Goal: Information Seeking & Learning: Learn about a topic

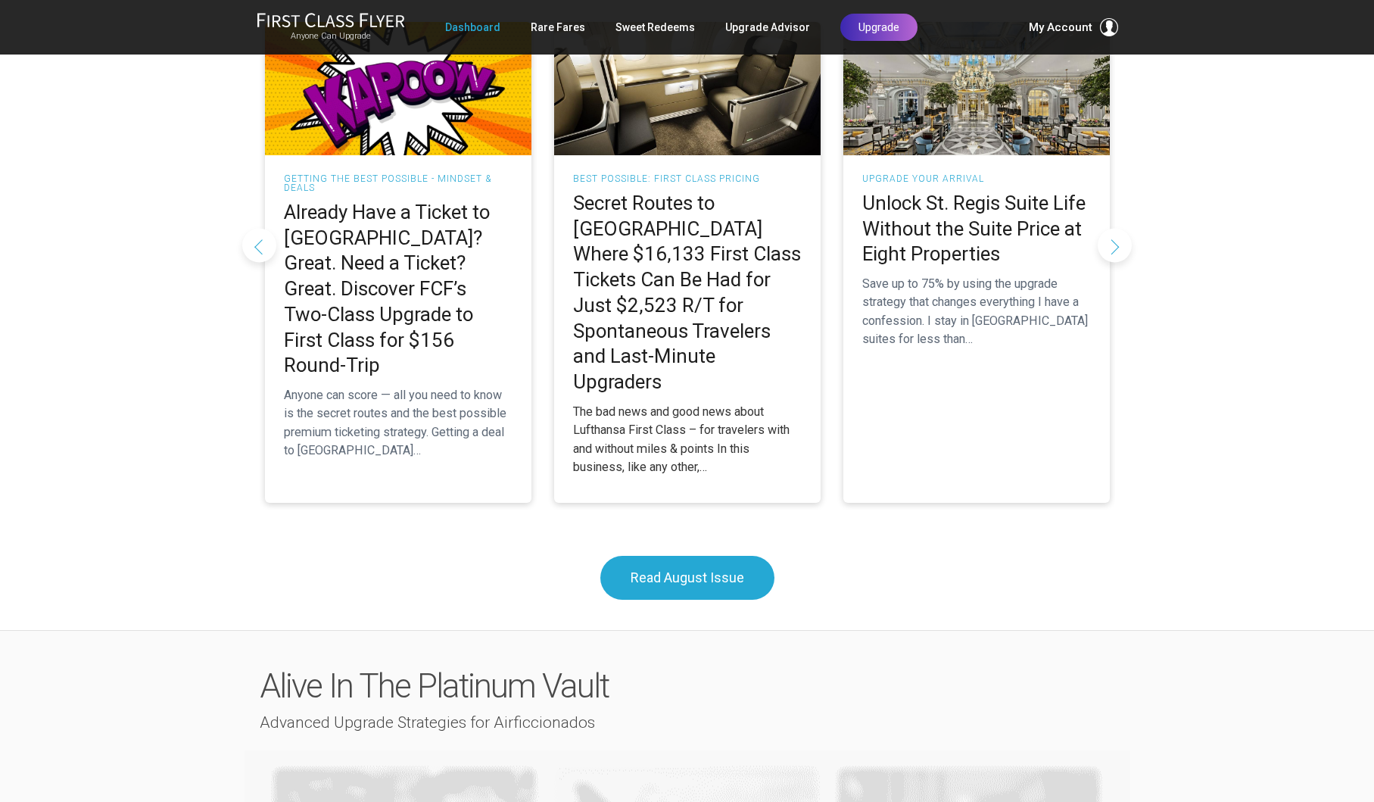
scroll to position [1507, 0]
click at [645, 403] on div "The bad news and good news about Lufthansa First Class – for travelers with and…" at bounding box center [687, 439] width 229 height 73
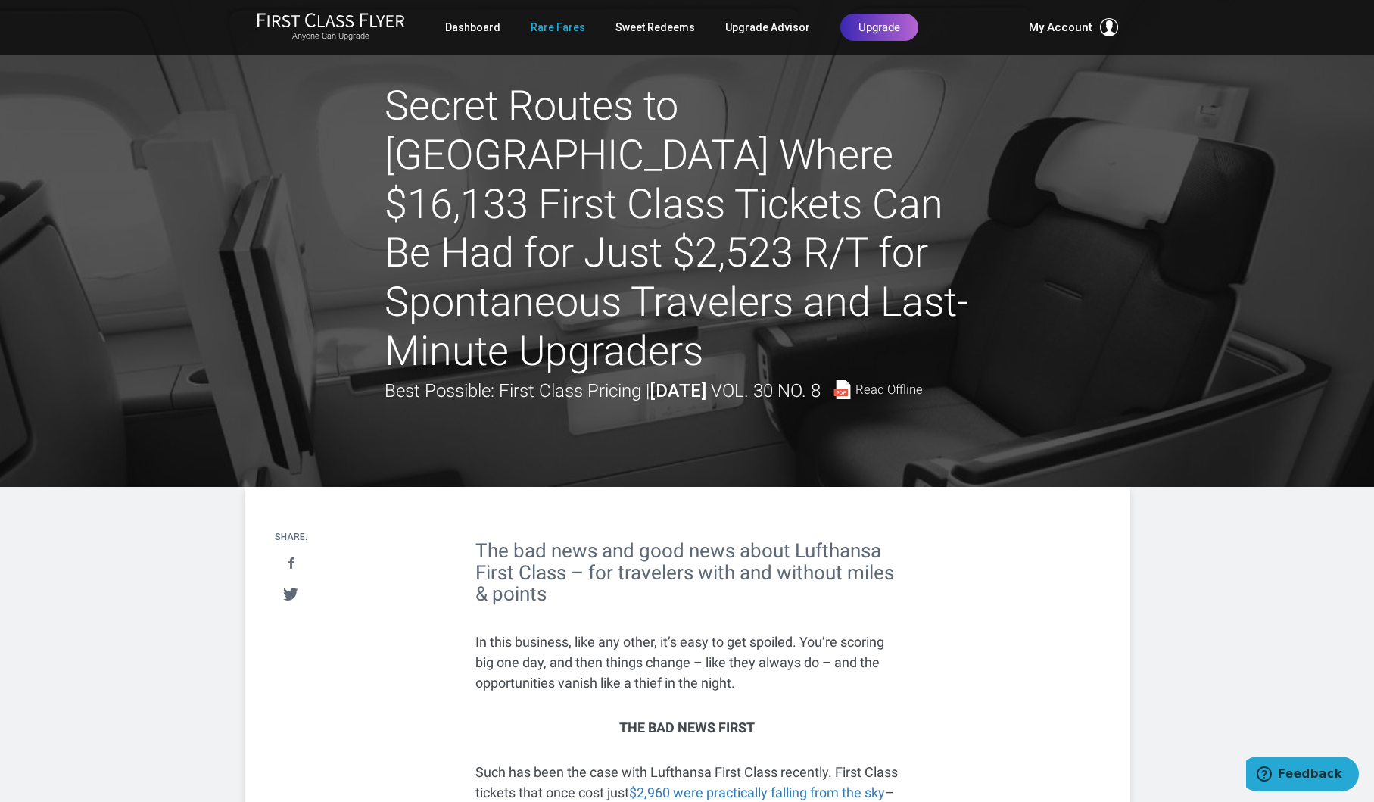
click at [556, 26] on link "Rare Fares" at bounding box center [558, 27] width 55 height 27
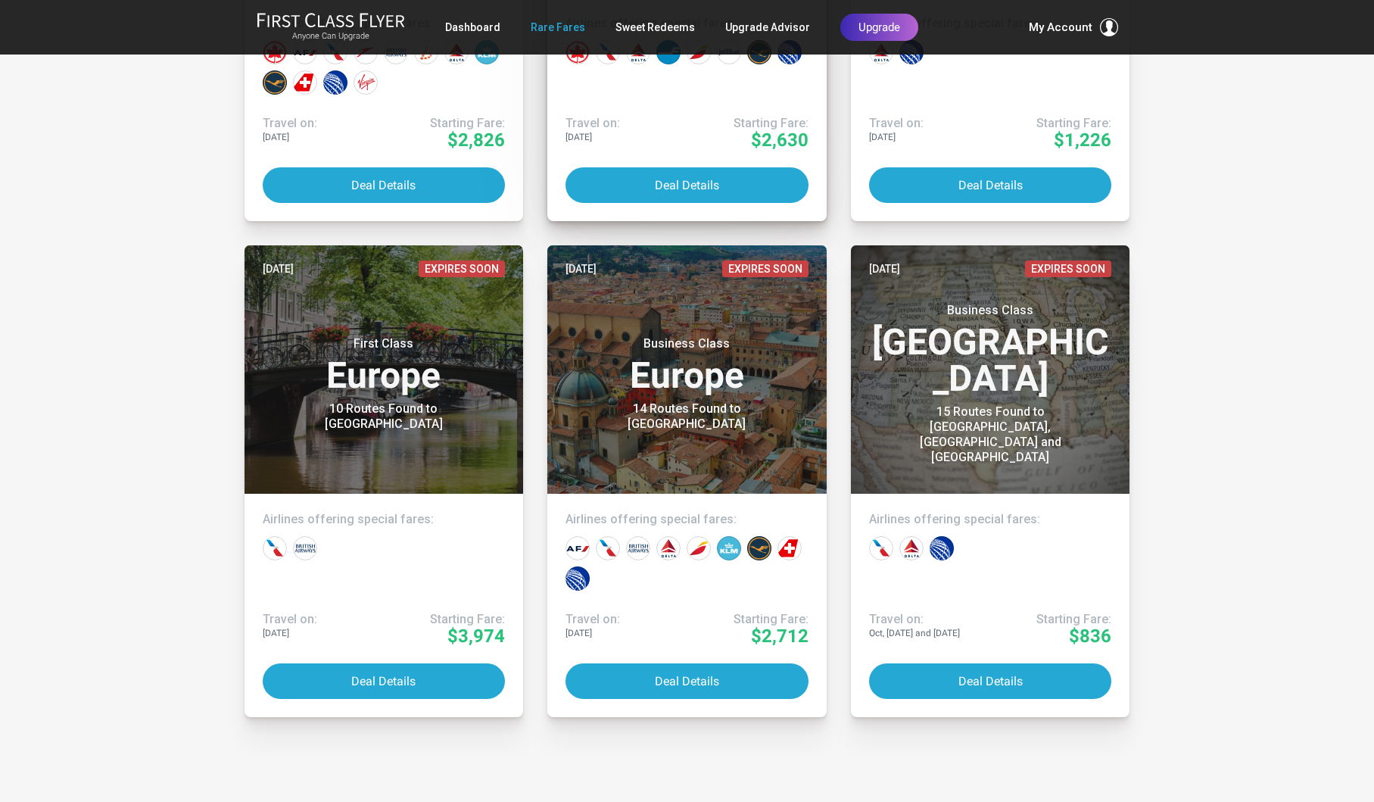
scroll to position [1638, 0]
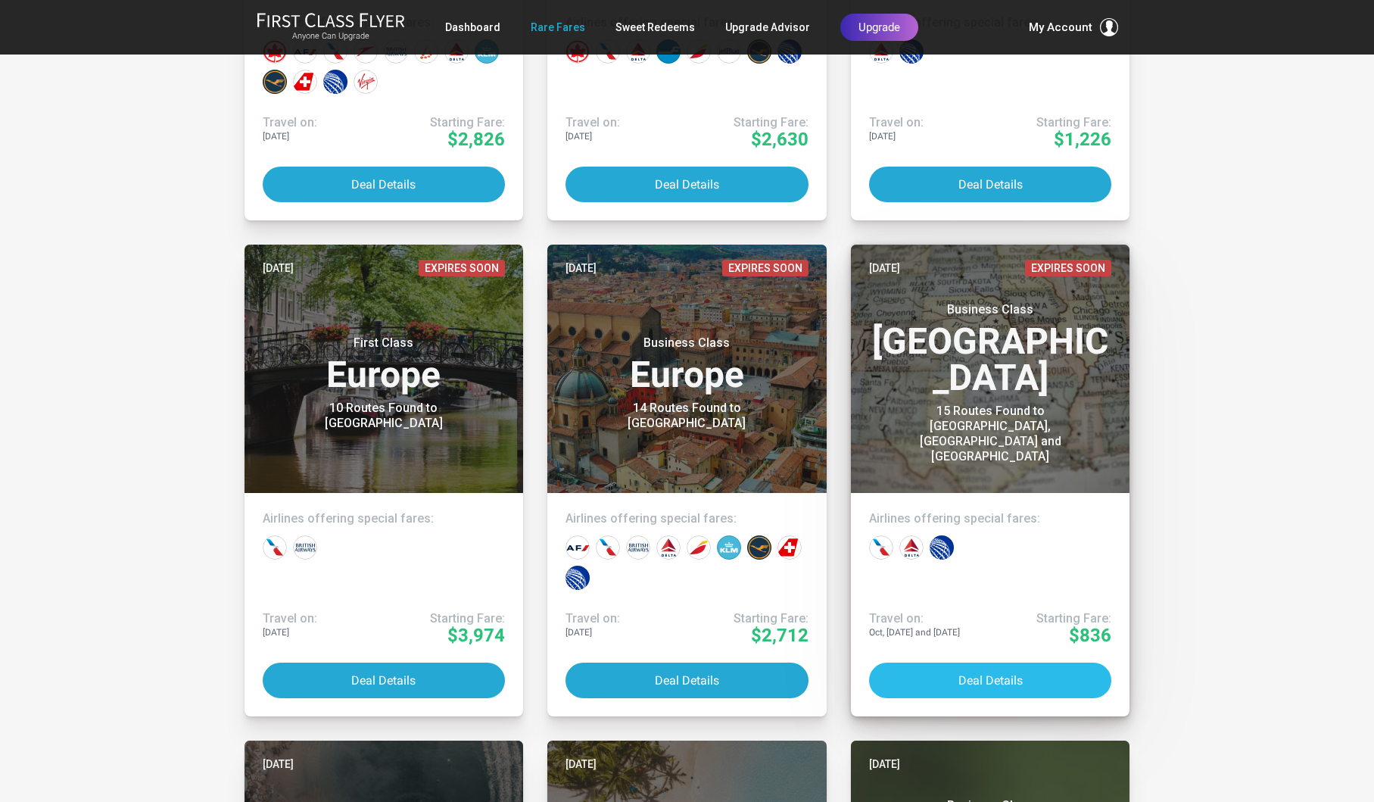
click at [985, 674] on button "Deal Details" at bounding box center [990, 680] width 243 height 36
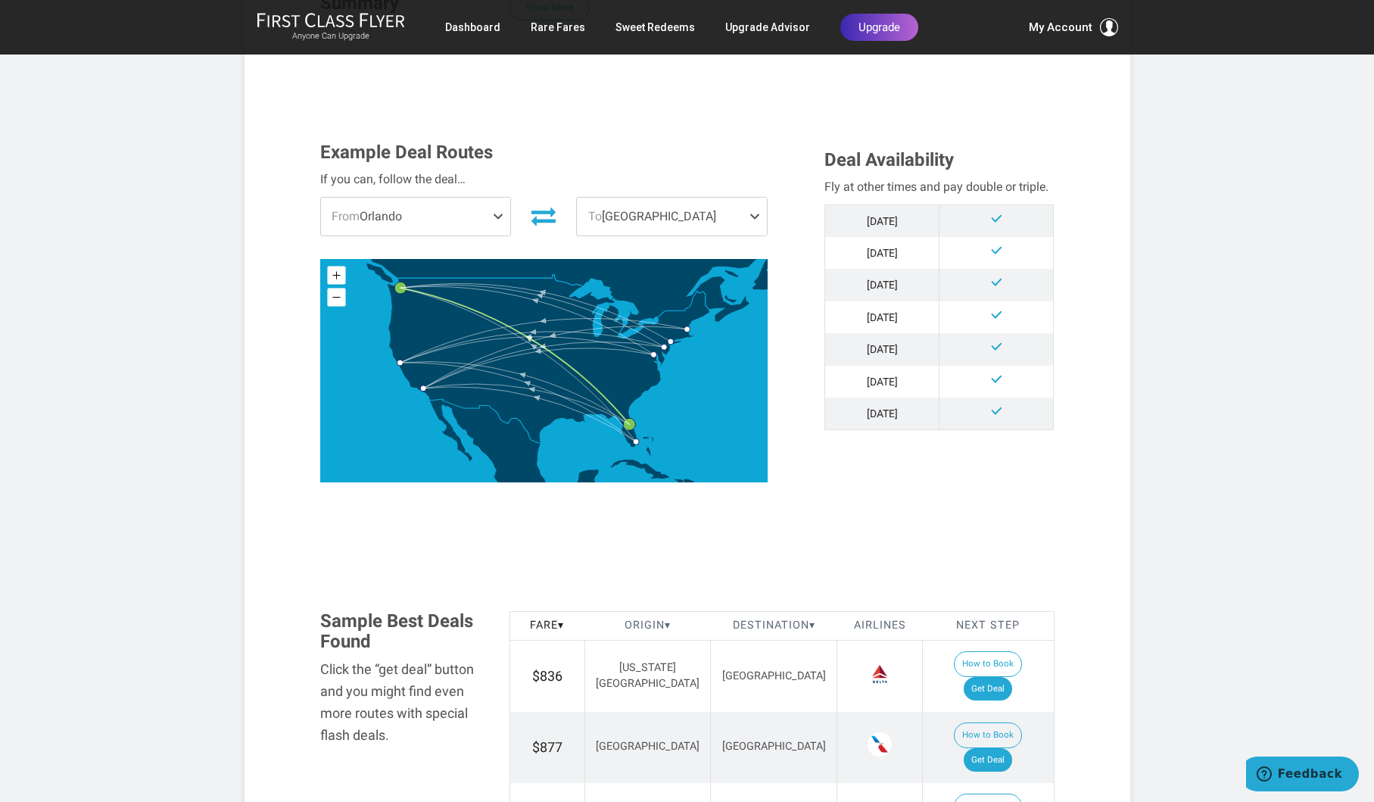
scroll to position [353, 0]
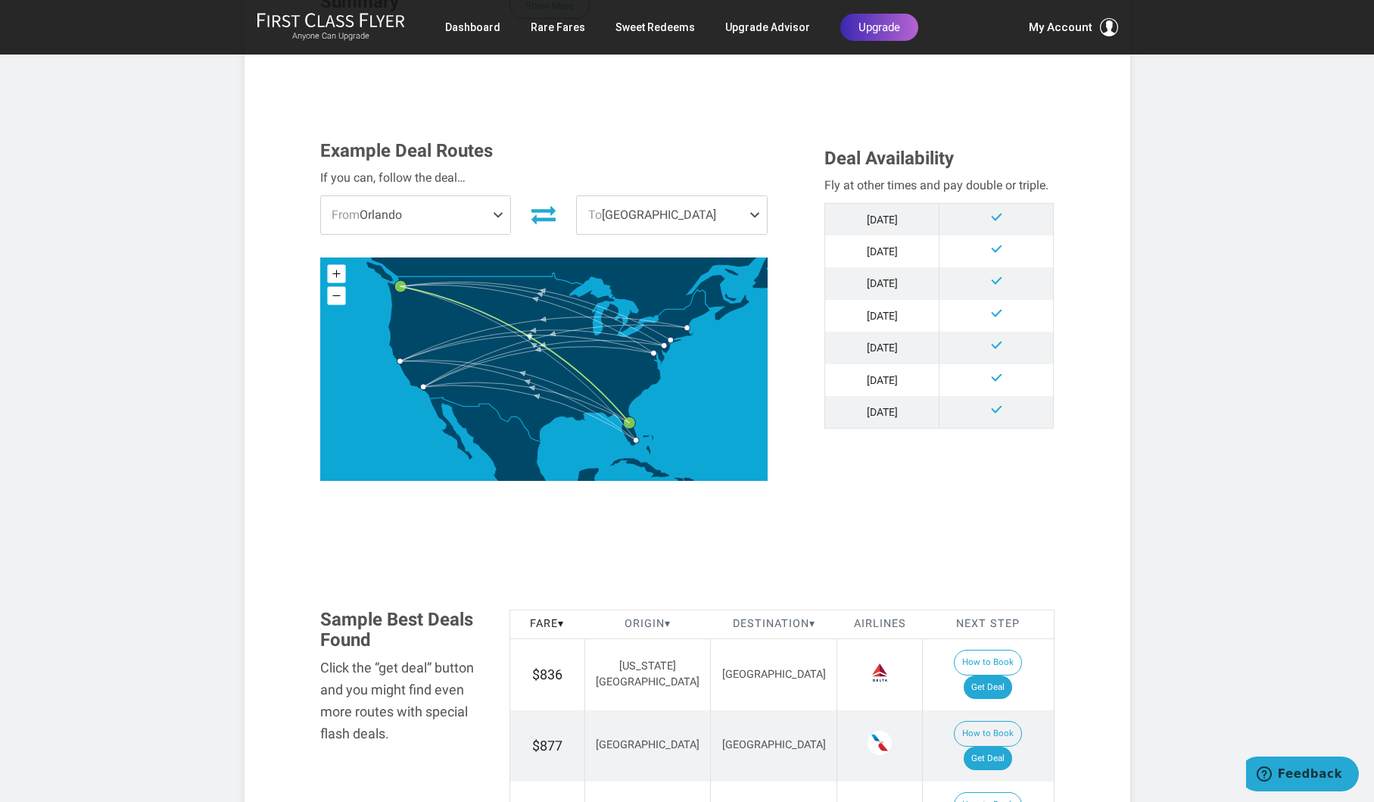
click at [497, 213] on span at bounding box center [501, 215] width 18 height 38
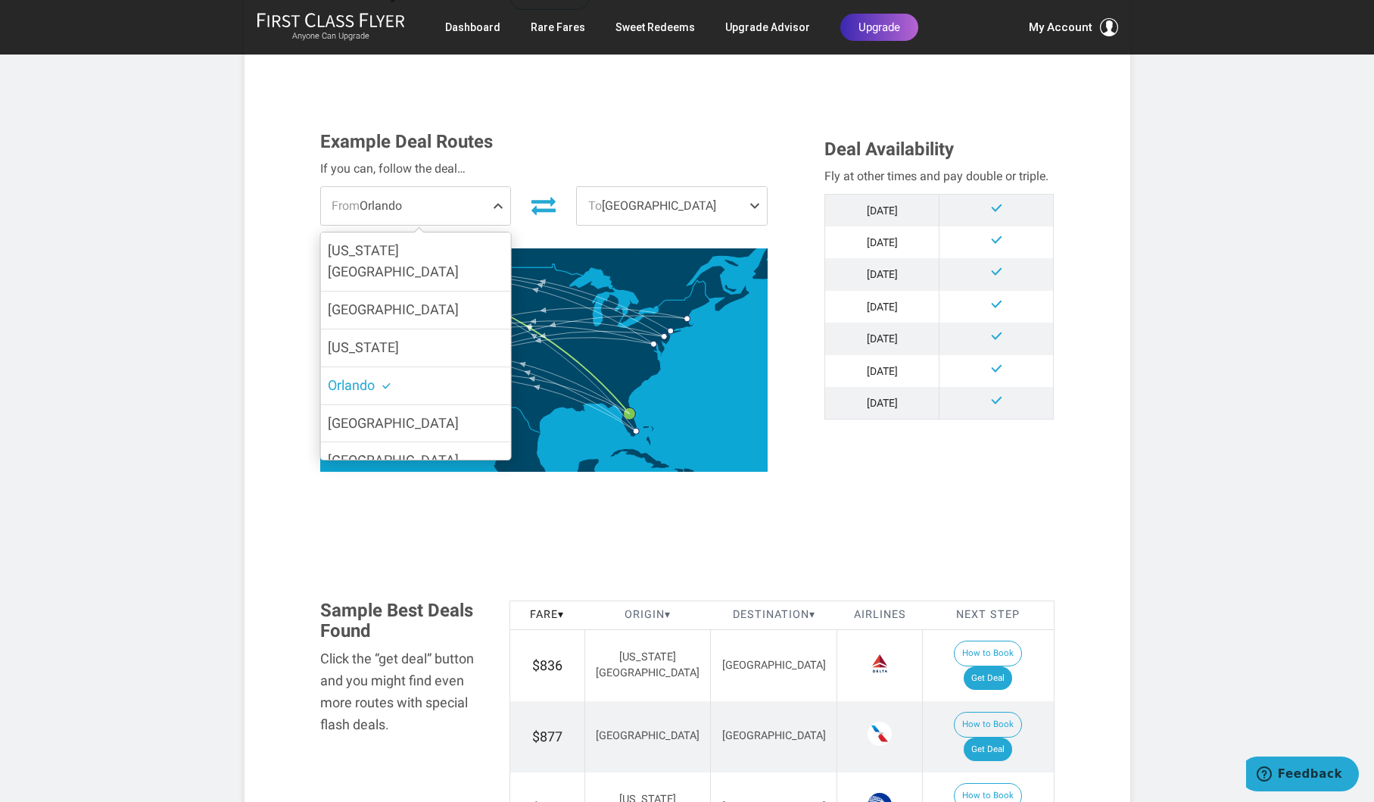
scroll to position [344, 0]
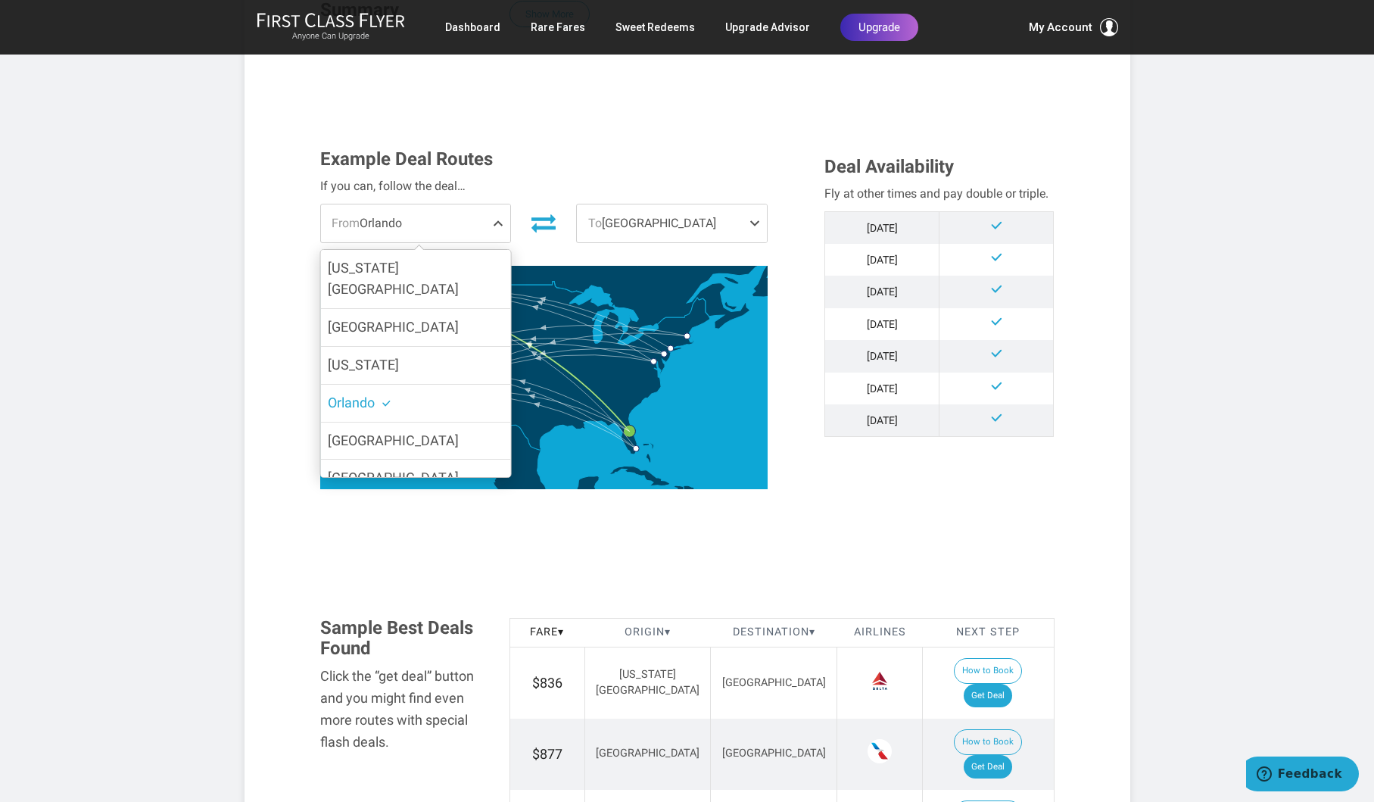
click at [815, 456] on div "Example Deal Routes If you can, follow the deal… From Orlando Washington DC Mia…" at bounding box center [687, 330] width 757 height 363
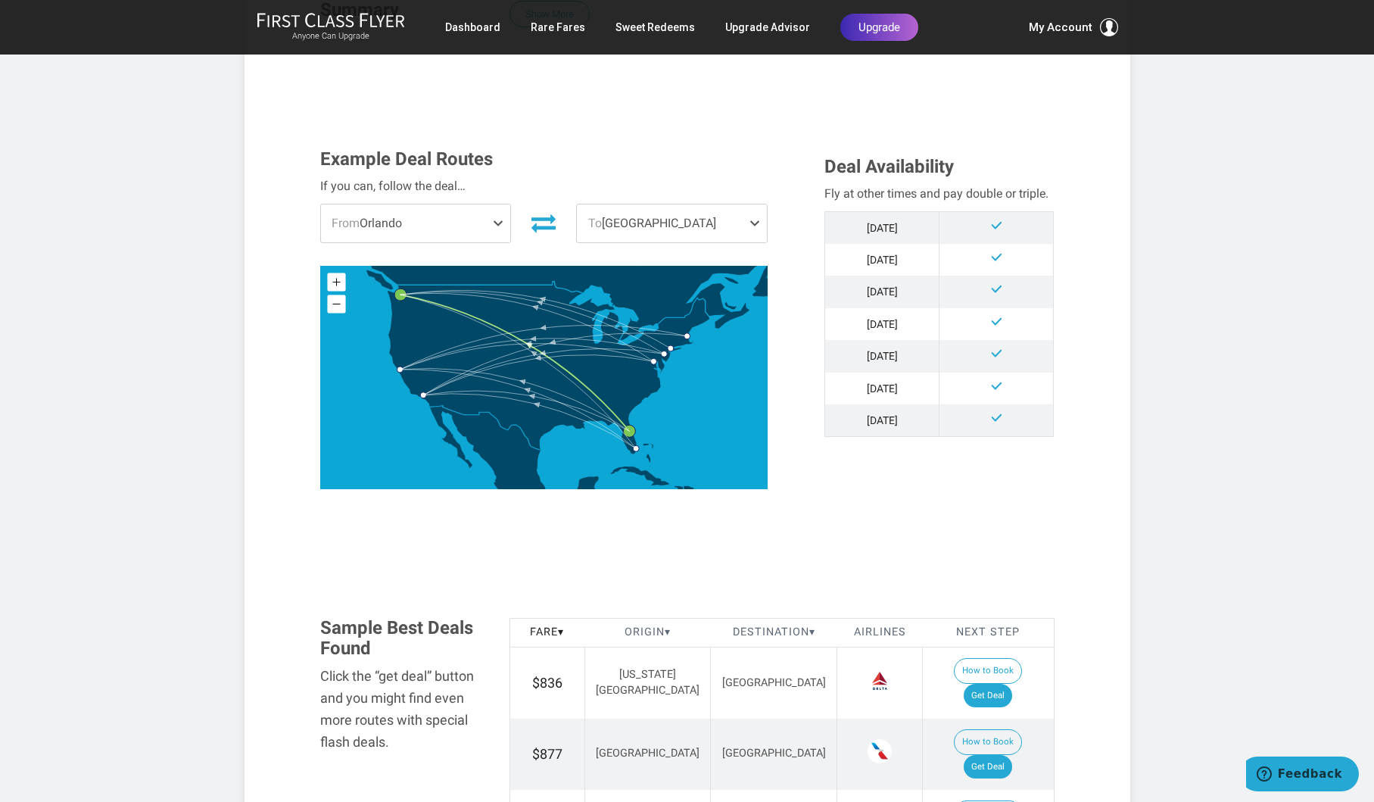
click at [751, 219] on span at bounding box center [758, 223] width 18 height 38
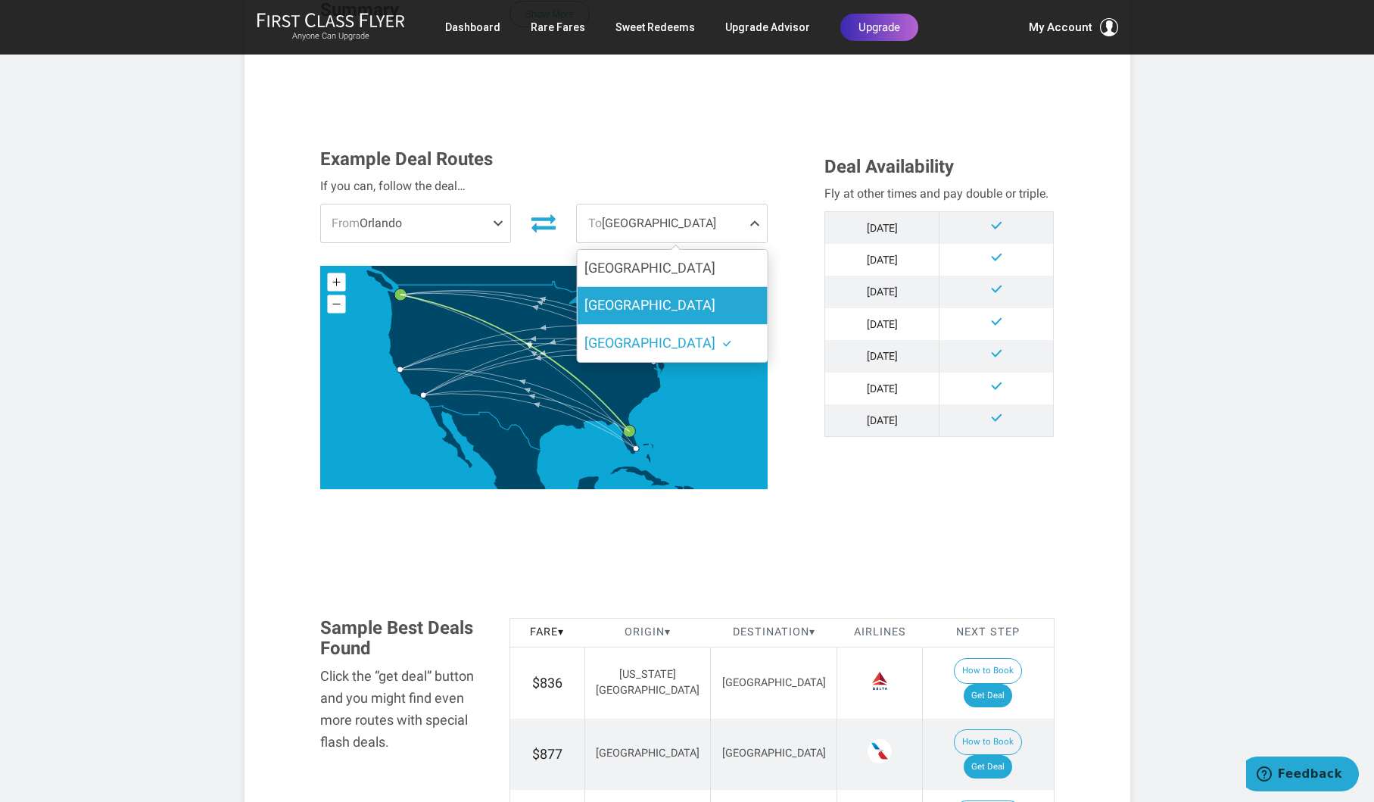
click at [625, 303] on span "[GEOGRAPHIC_DATA]" at bounding box center [649, 305] width 131 height 16
click at [0, 0] on input "[GEOGRAPHIC_DATA]" at bounding box center [0, 0] width 0 height 0
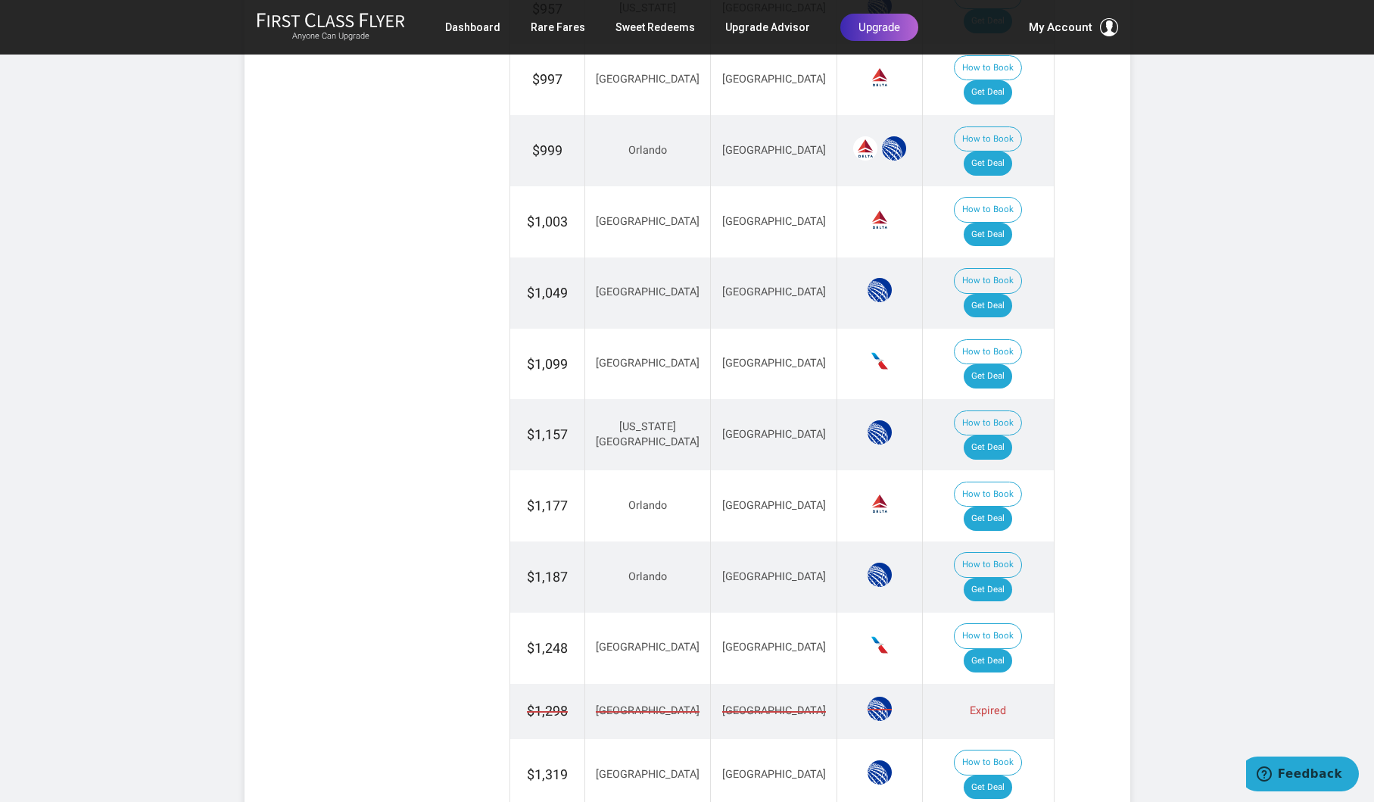
scroll to position [1234, 0]
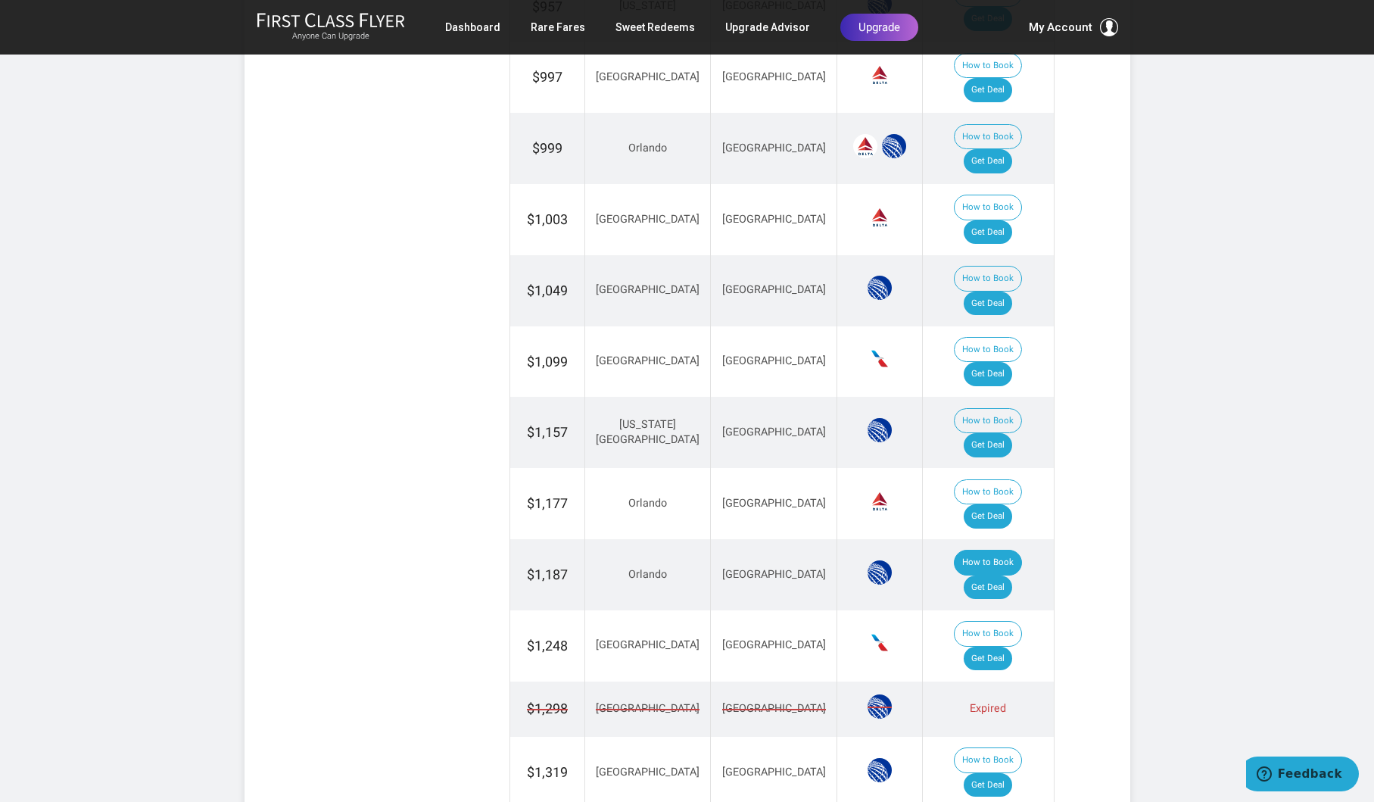
click at [954, 550] on button "How to Book" at bounding box center [988, 563] width 68 height 26
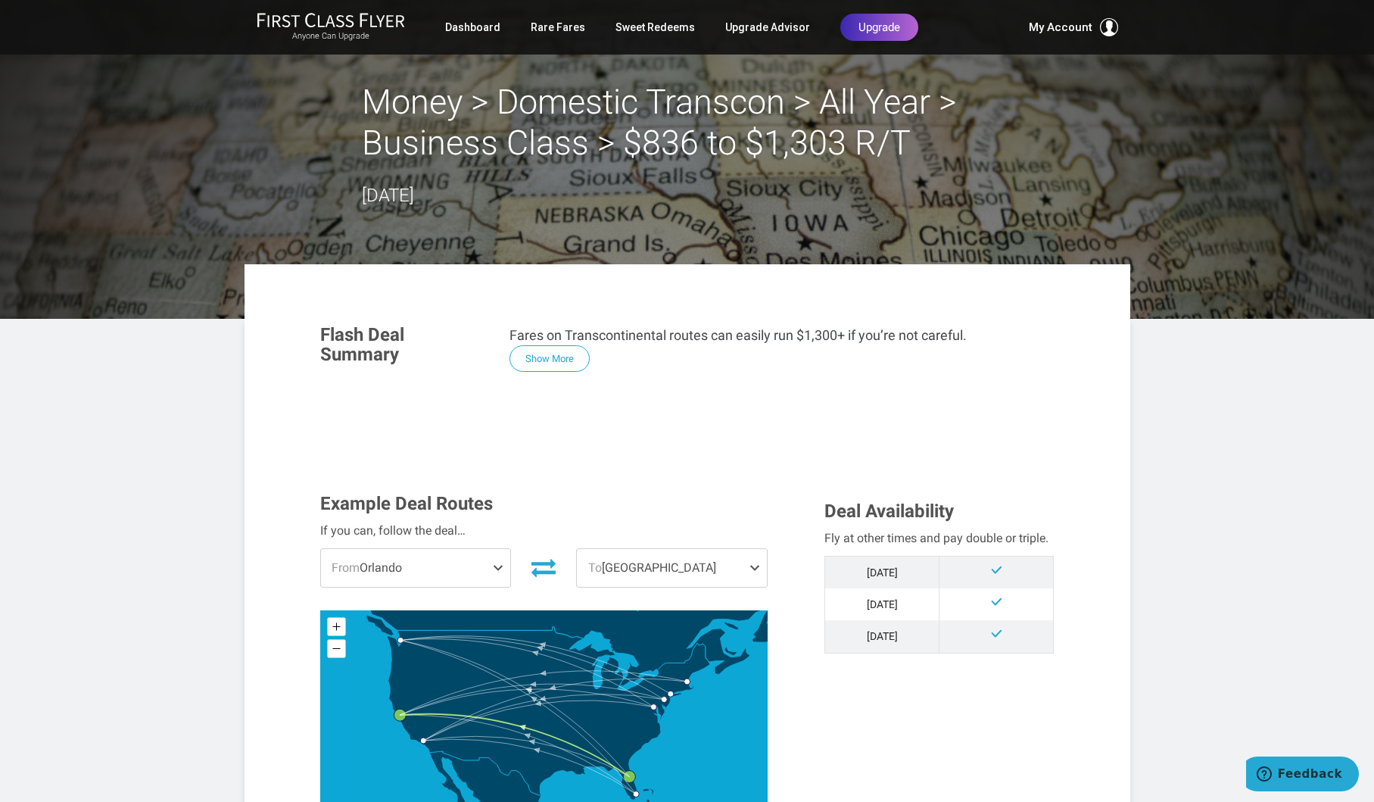
scroll to position [0, 0]
click at [641, 27] on link "Sweet Redeems" at bounding box center [654, 27] width 79 height 27
click at [649, 28] on link "Sweet Redeems" at bounding box center [654, 27] width 79 height 27
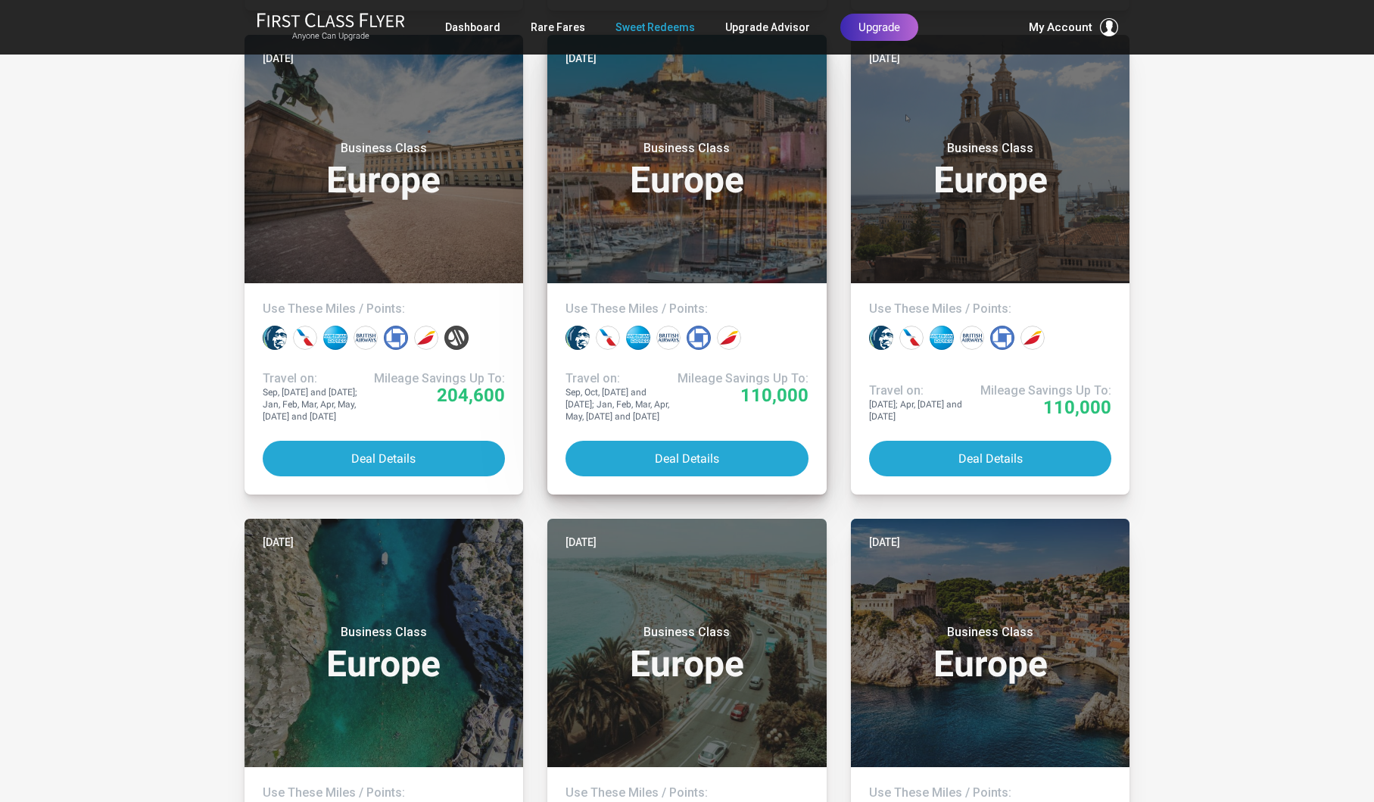
scroll to position [1786, 0]
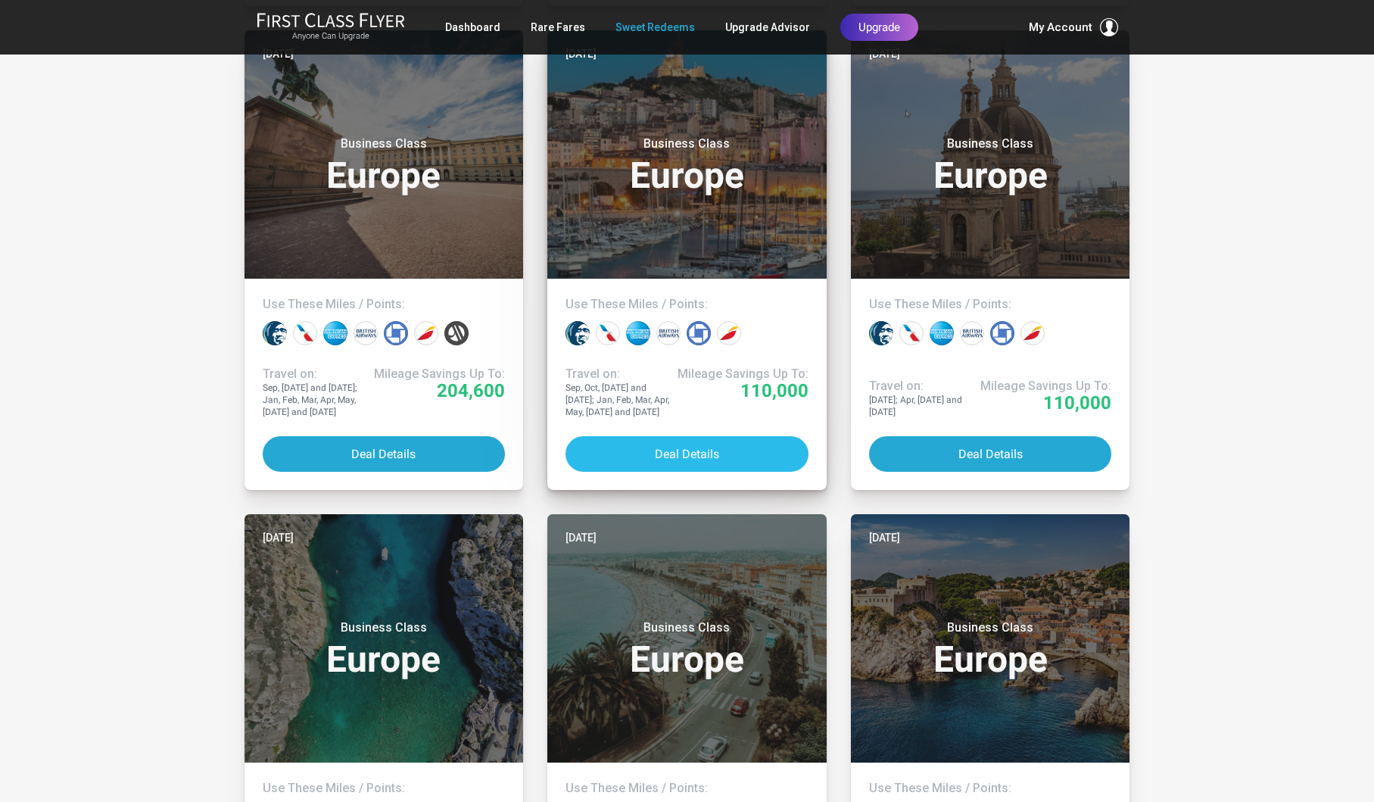
click at [682, 449] on button "Deal Details" at bounding box center [687, 454] width 243 height 36
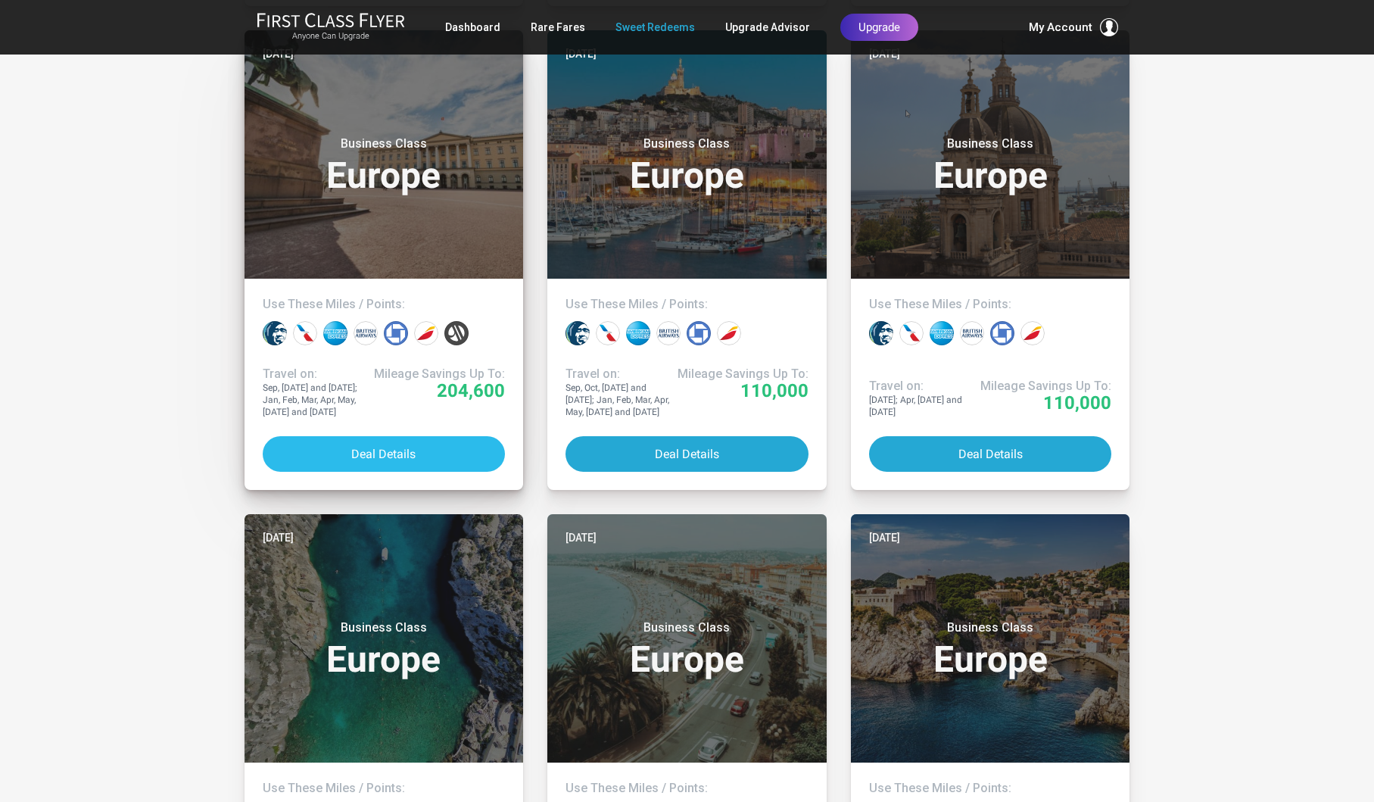
click at [361, 453] on button "Deal Details" at bounding box center [384, 454] width 243 height 36
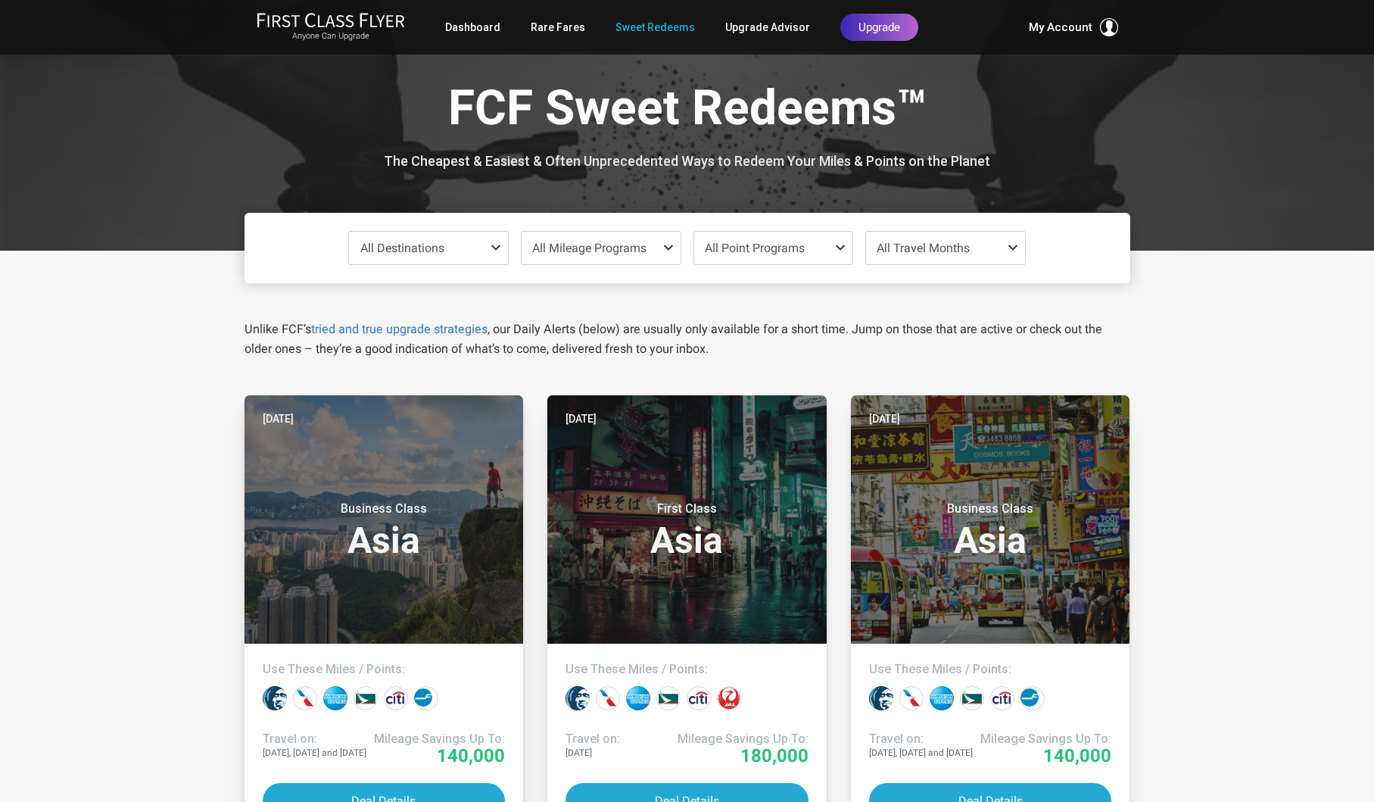
scroll to position [0, 0]
click at [496, 244] on span at bounding box center [499, 248] width 18 height 12
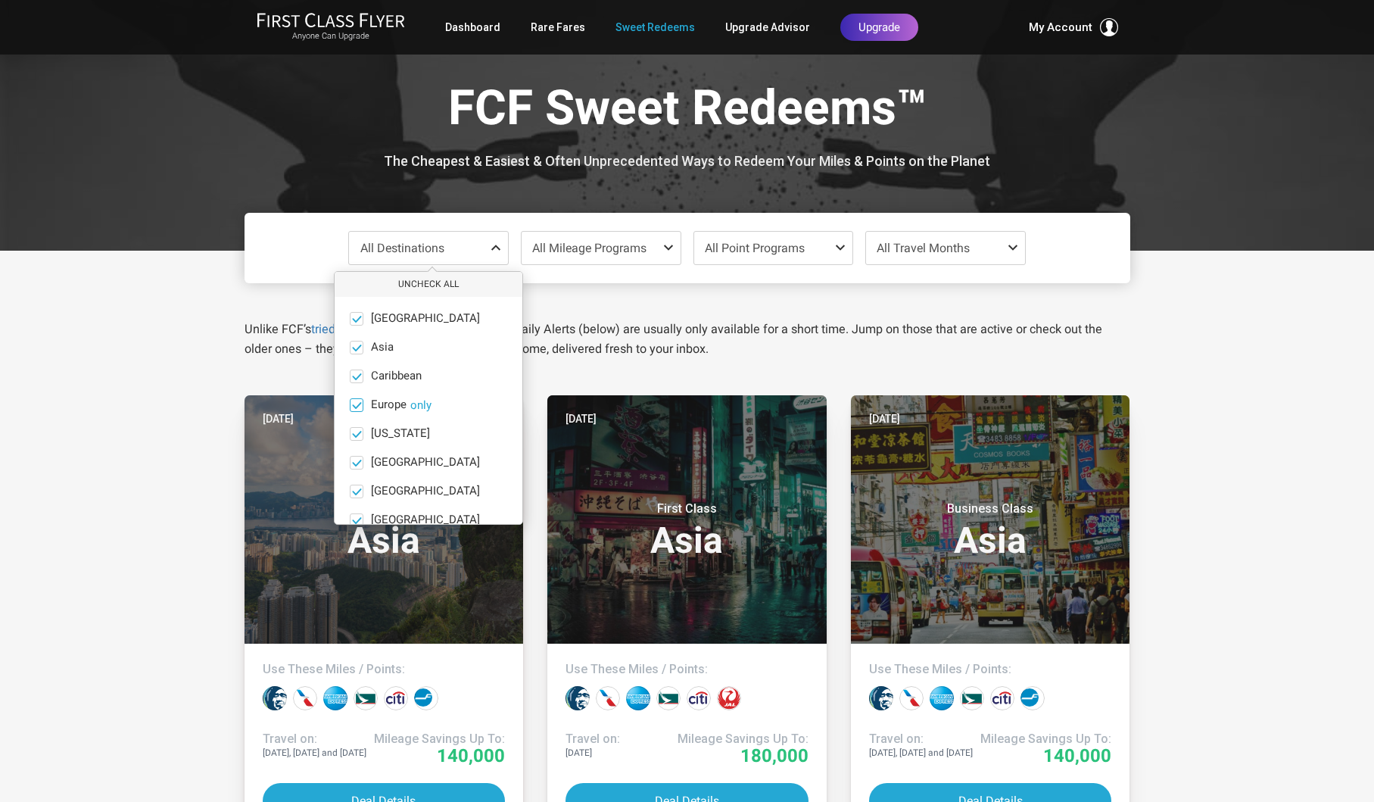
click at [422, 402] on button "only" at bounding box center [420, 405] width 21 height 14
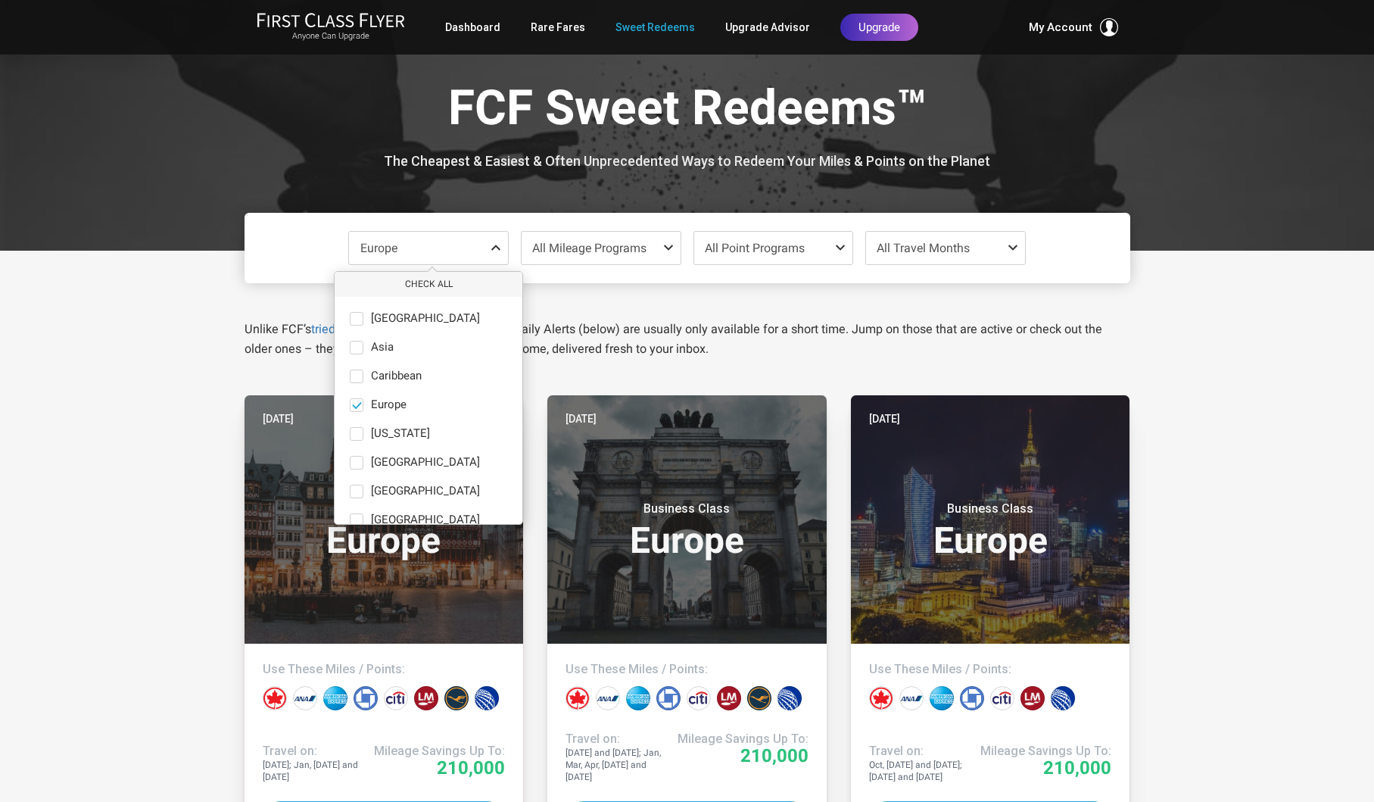
click at [634, 244] on span "All Mileage Programs" at bounding box center [589, 248] width 114 height 14
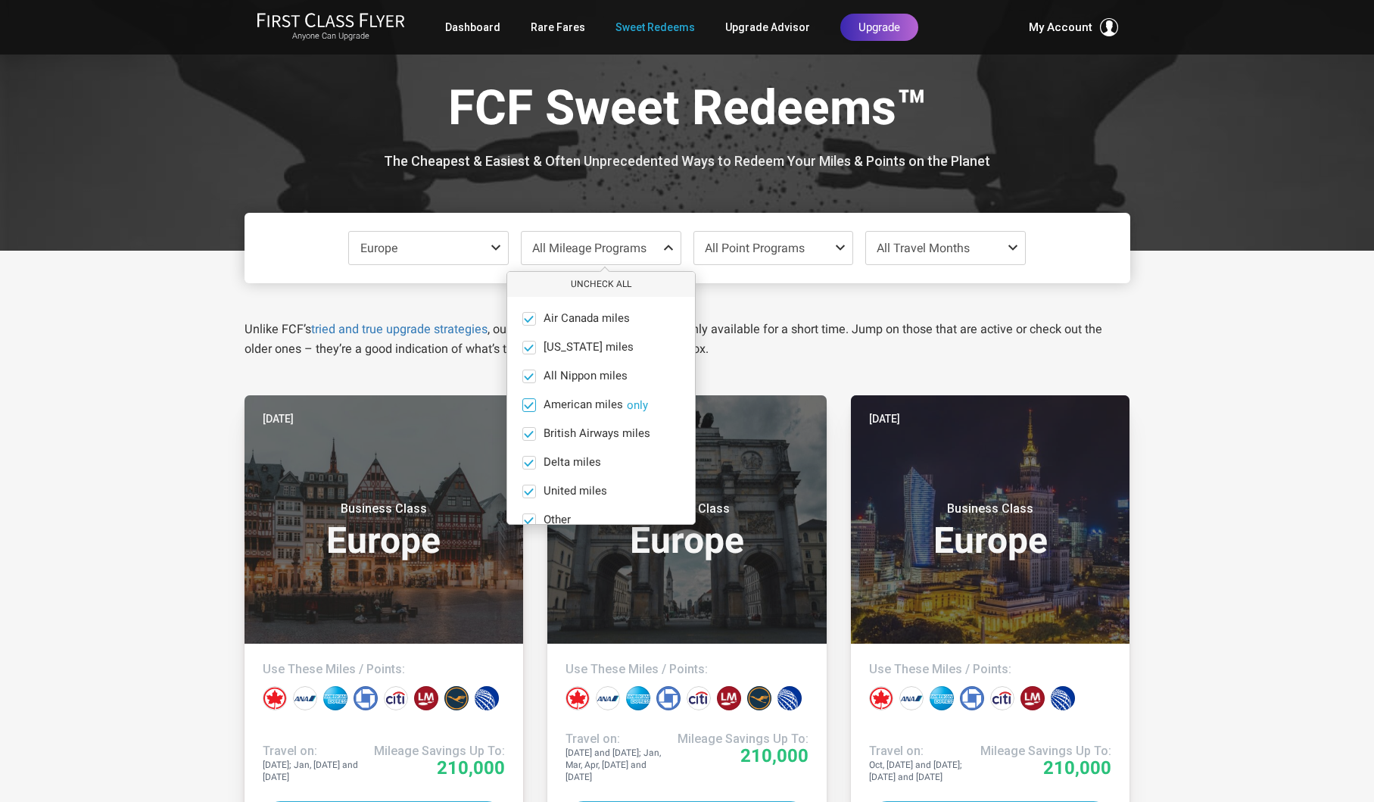
click at [529, 402] on span at bounding box center [528, 404] width 11 height 11
click at [0, 0] on input "American miles only" at bounding box center [0, 0] width 0 height 0
click at [532, 404] on span at bounding box center [529, 405] width 14 height 14
click at [0, 0] on input "American miles only" at bounding box center [0, 0] width 0 height 0
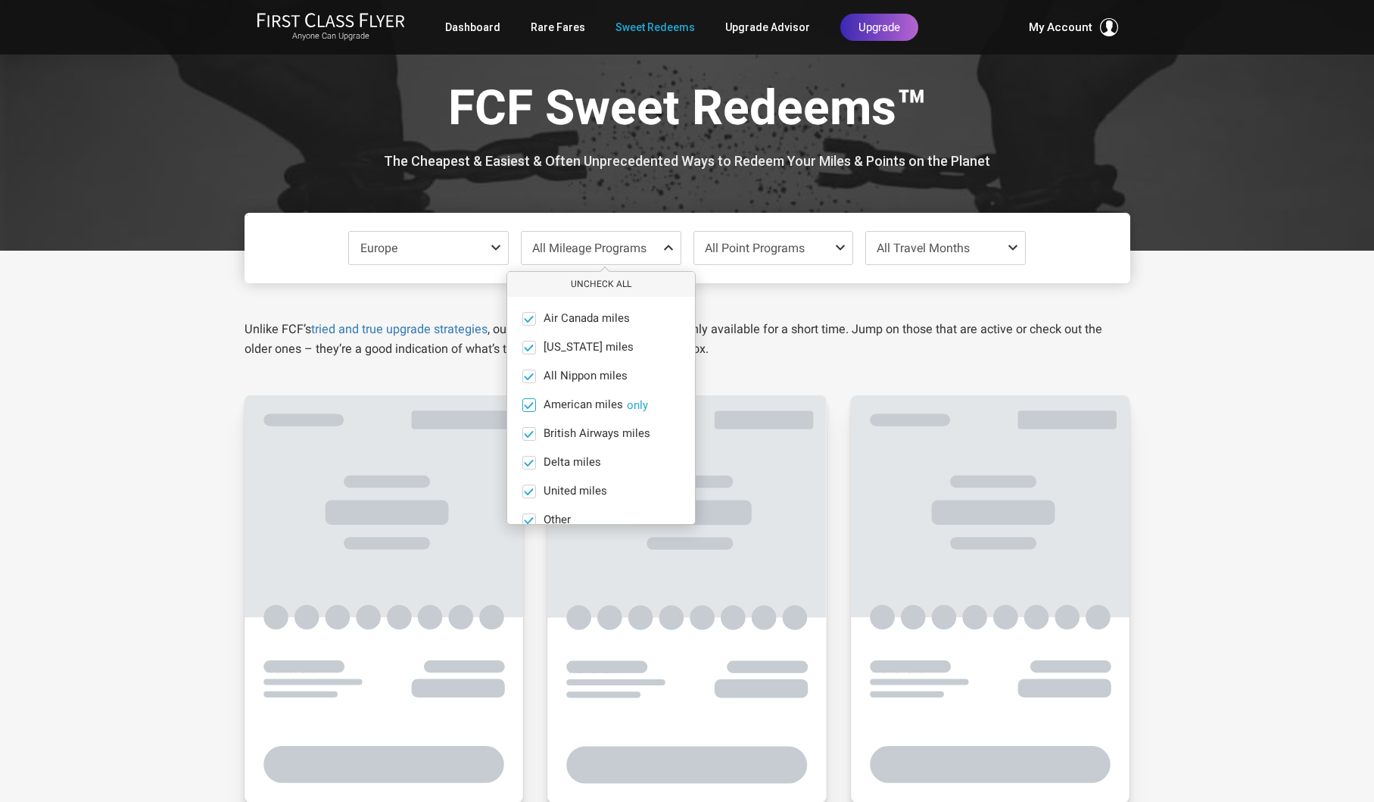
click at [637, 401] on button "only" at bounding box center [637, 405] width 21 height 14
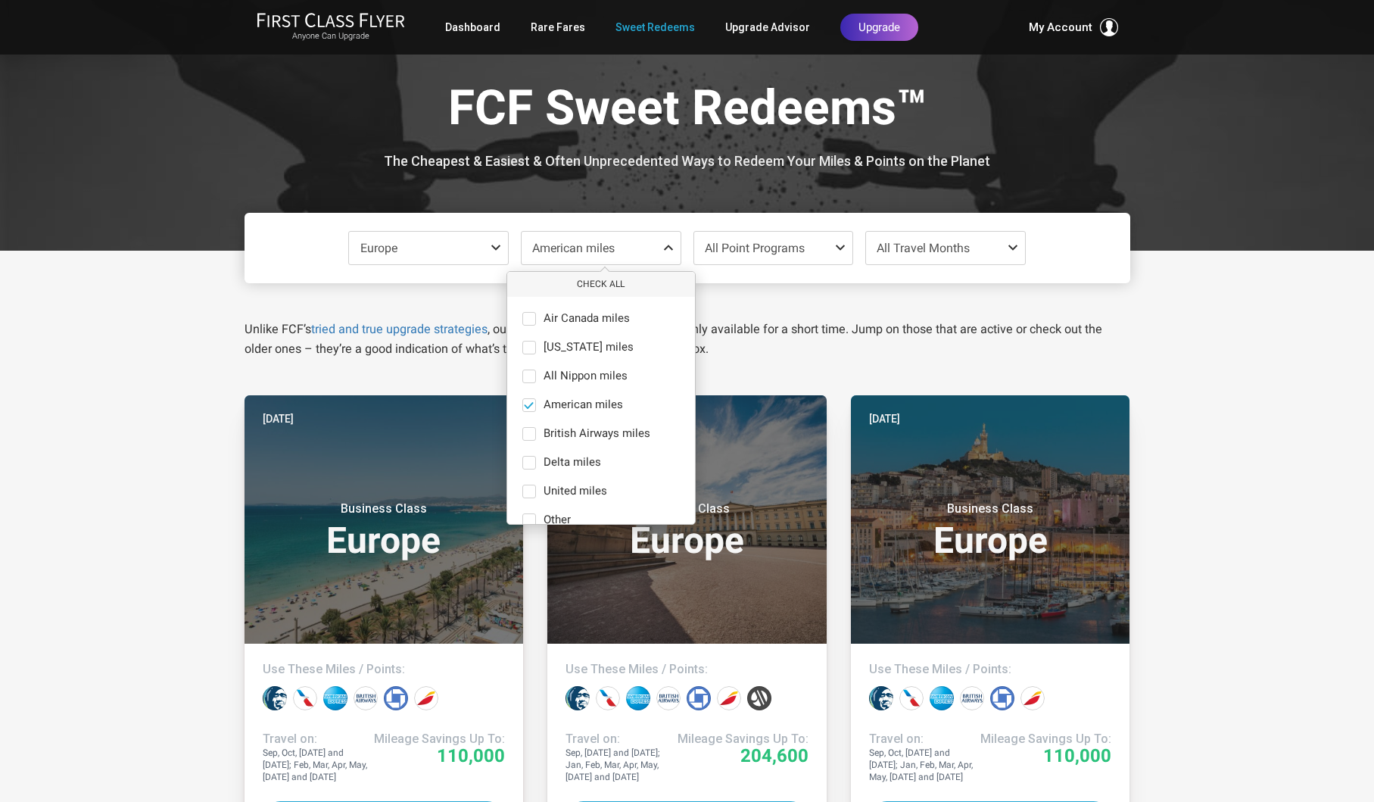
click at [1013, 246] on span at bounding box center [1016, 248] width 18 height 12
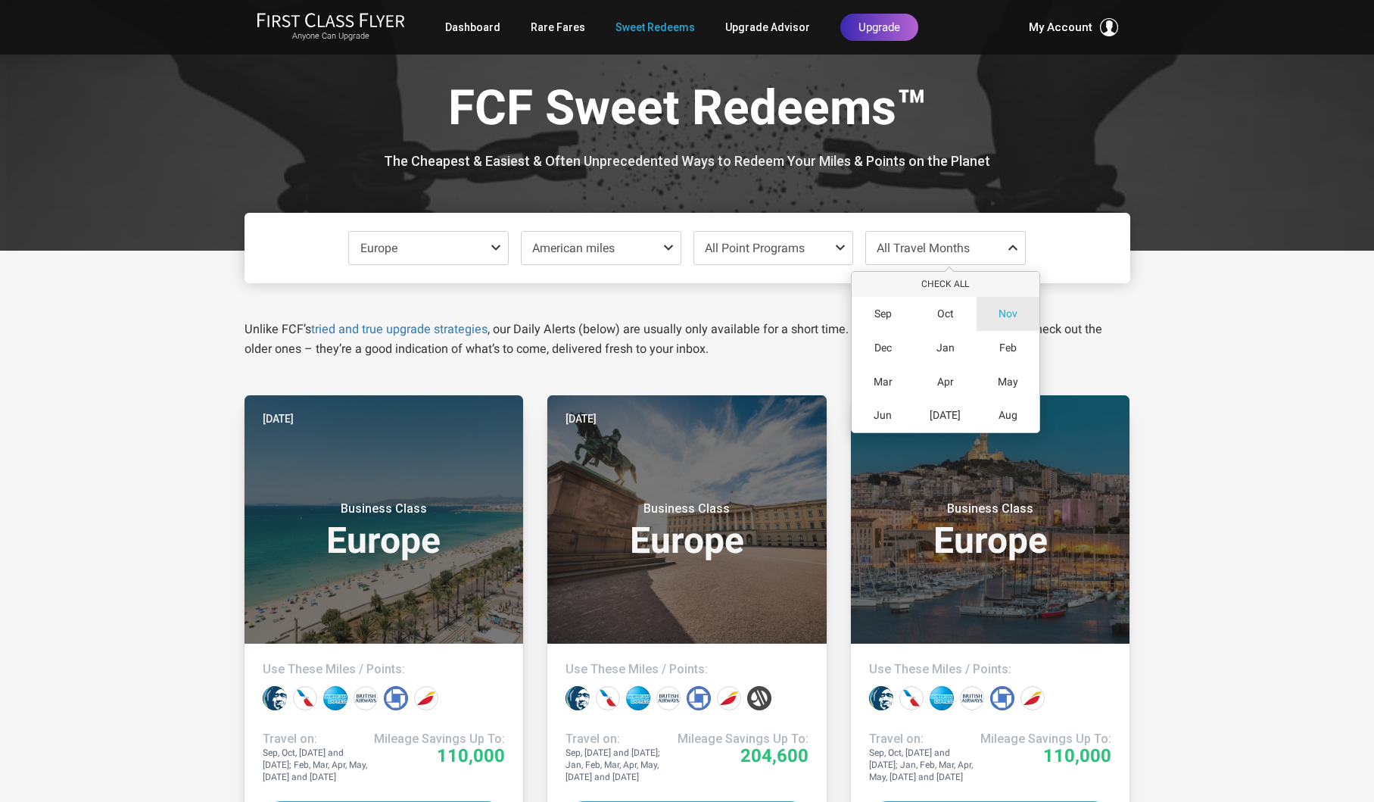
click at [1014, 315] on span "Nov" at bounding box center [1008, 313] width 19 height 13
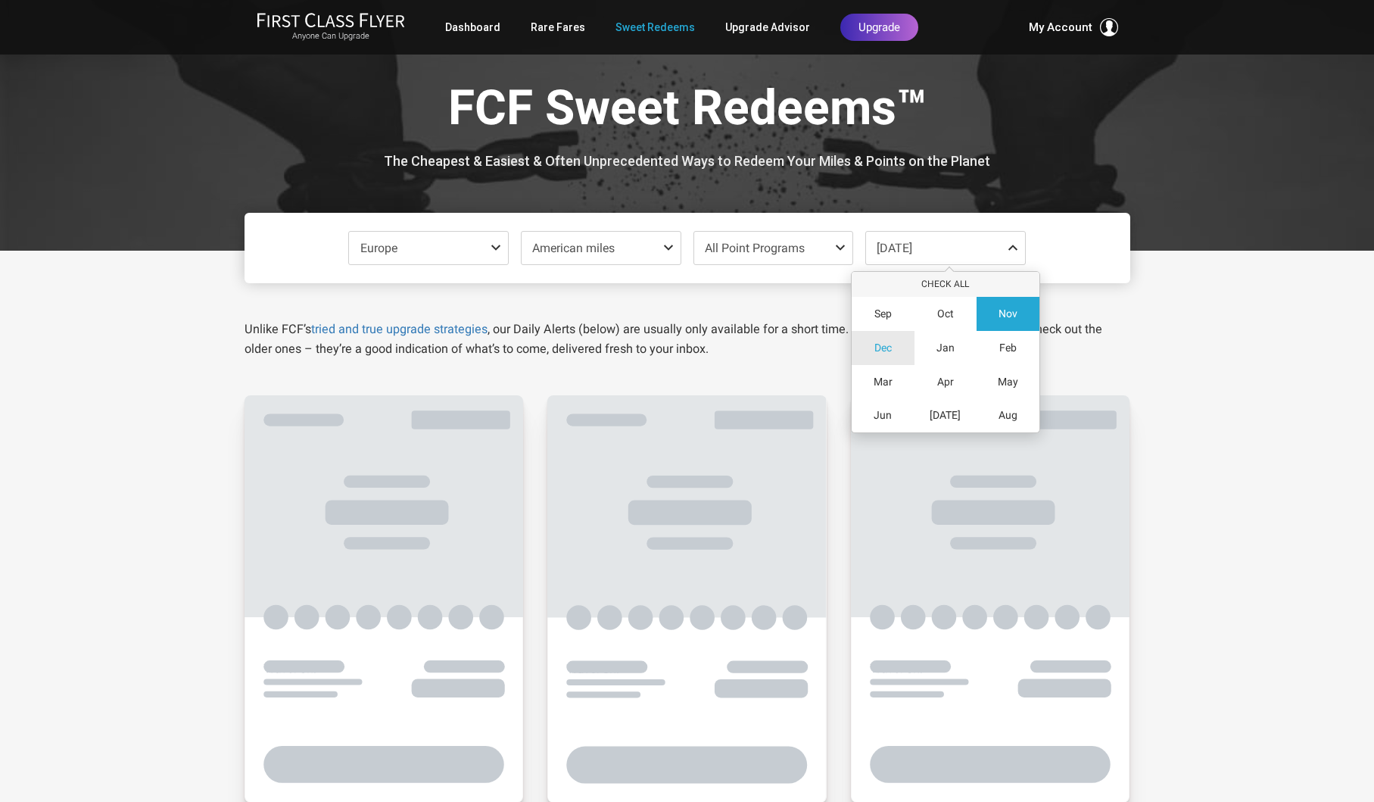
click at [882, 343] on span "Dec" at bounding box center [882, 347] width 17 height 13
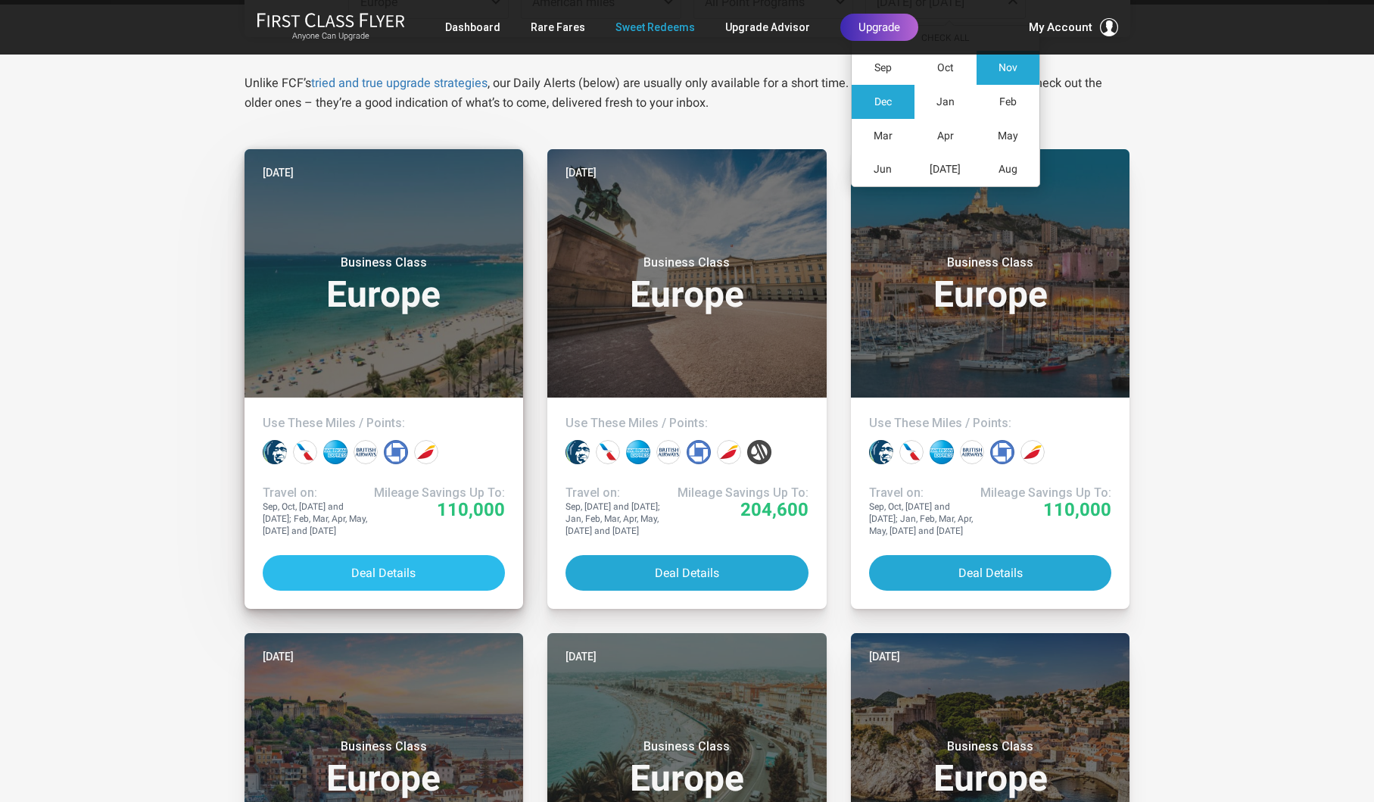
scroll to position [248, 1]
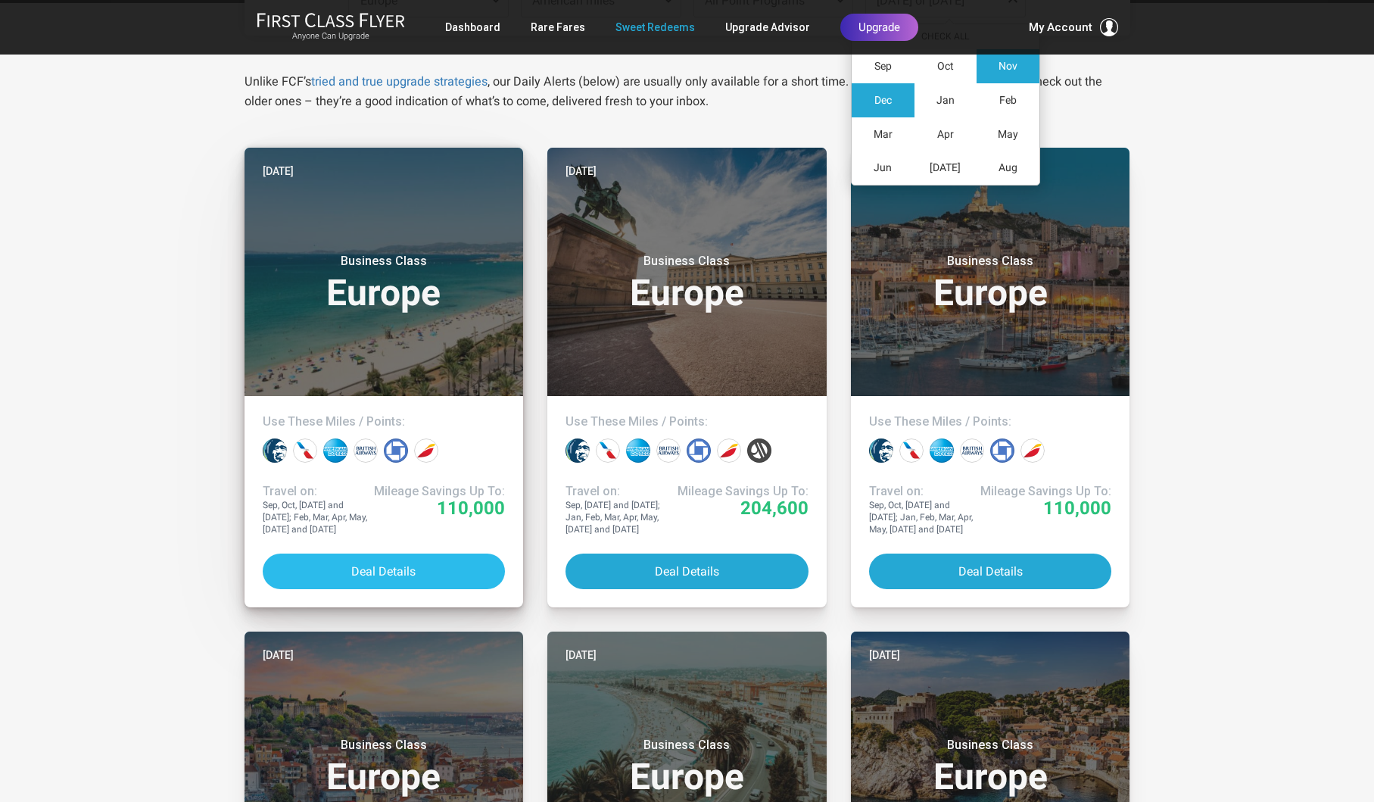
click at [384, 569] on button "Deal Details" at bounding box center [384, 571] width 243 height 36
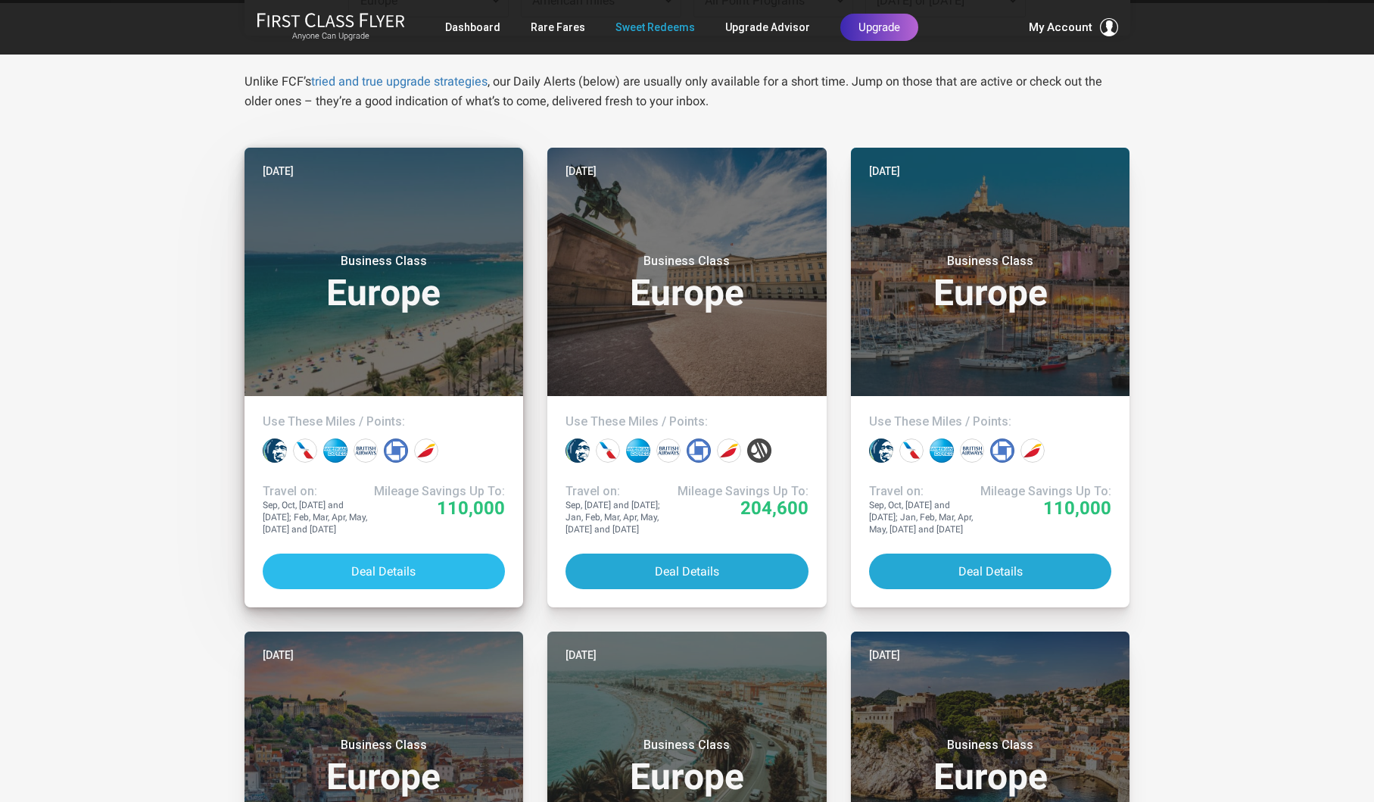
scroll to position [248, 0]
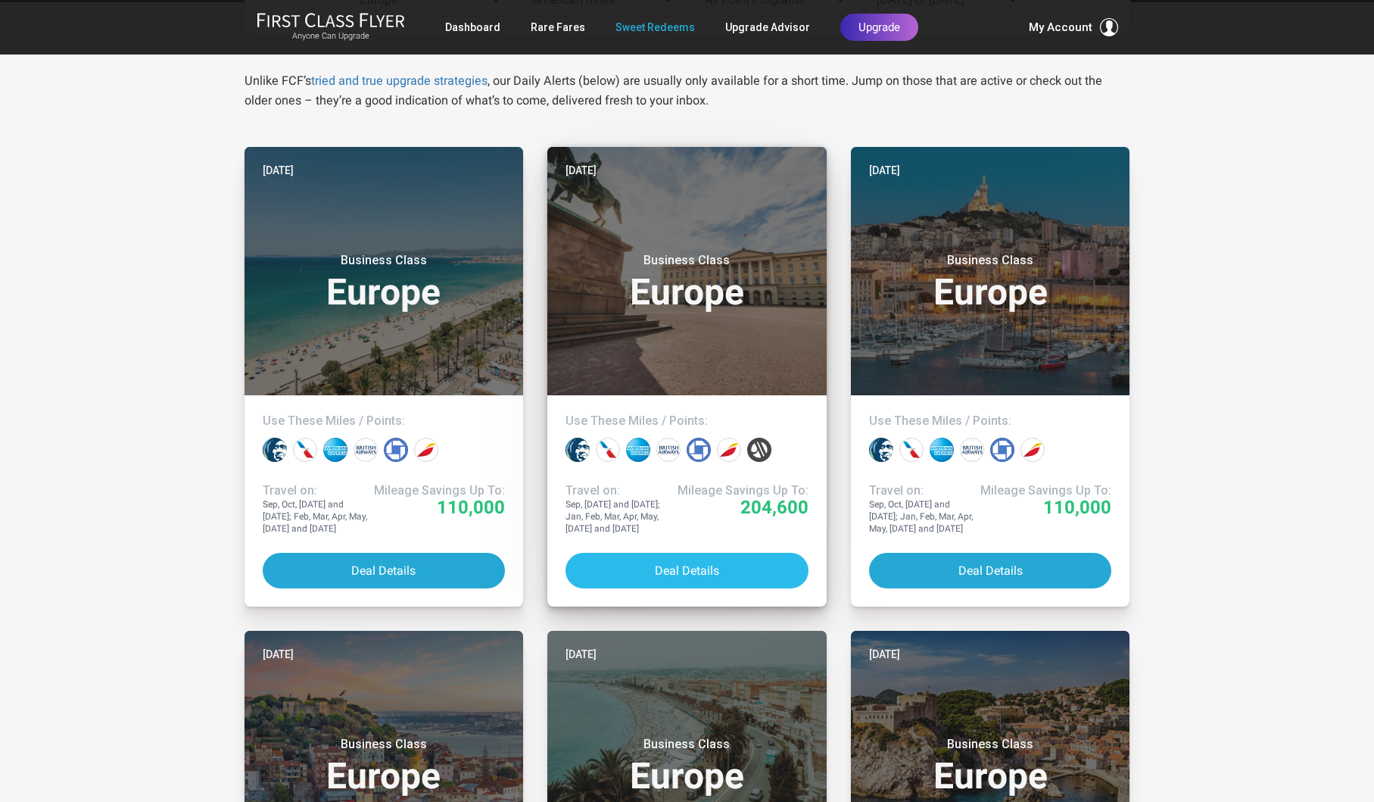
click at [710, 574] on button "Deal Details" at bounding box center [687, 571] width 243 height 36
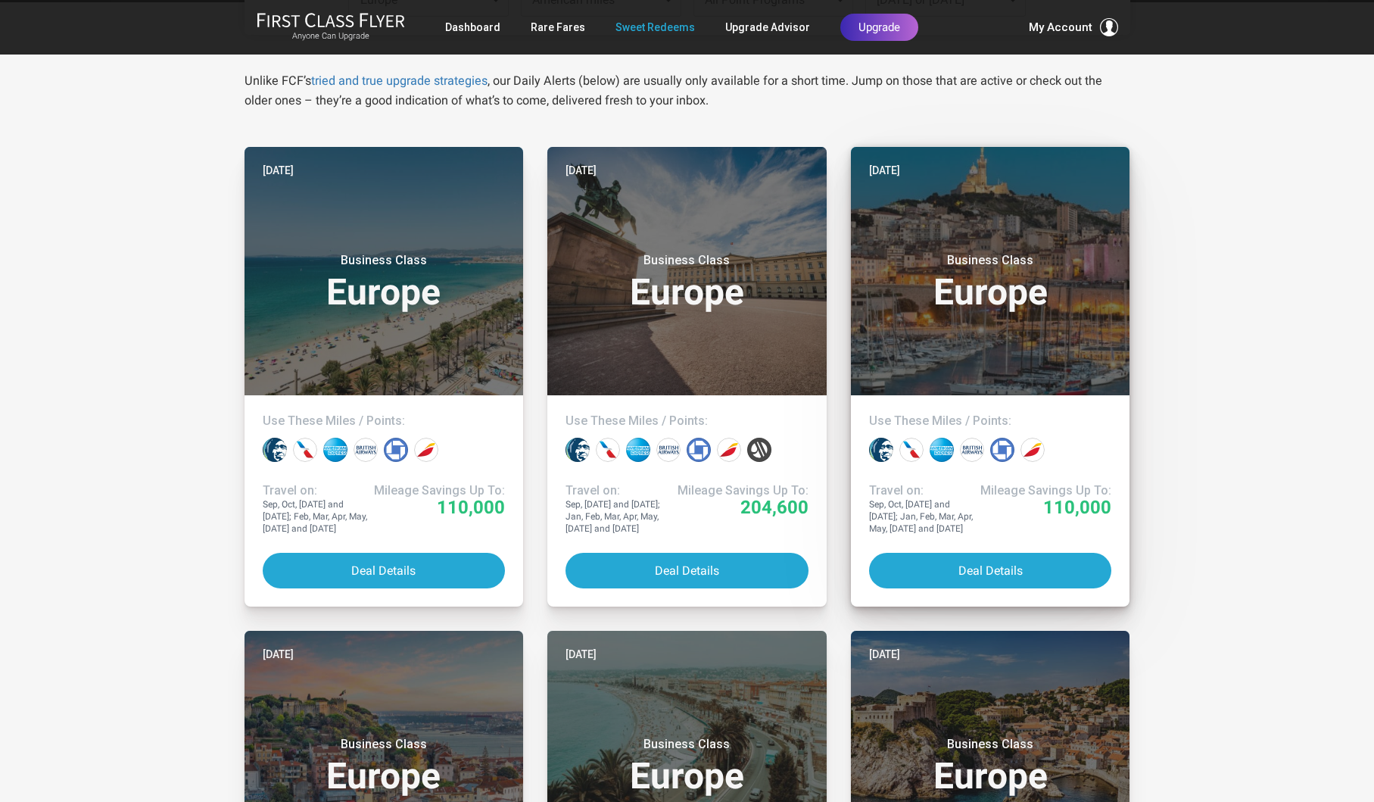
click at [994, 313] on div "Business Class Europe" at bounding box center [990, 278] width 243 height 80
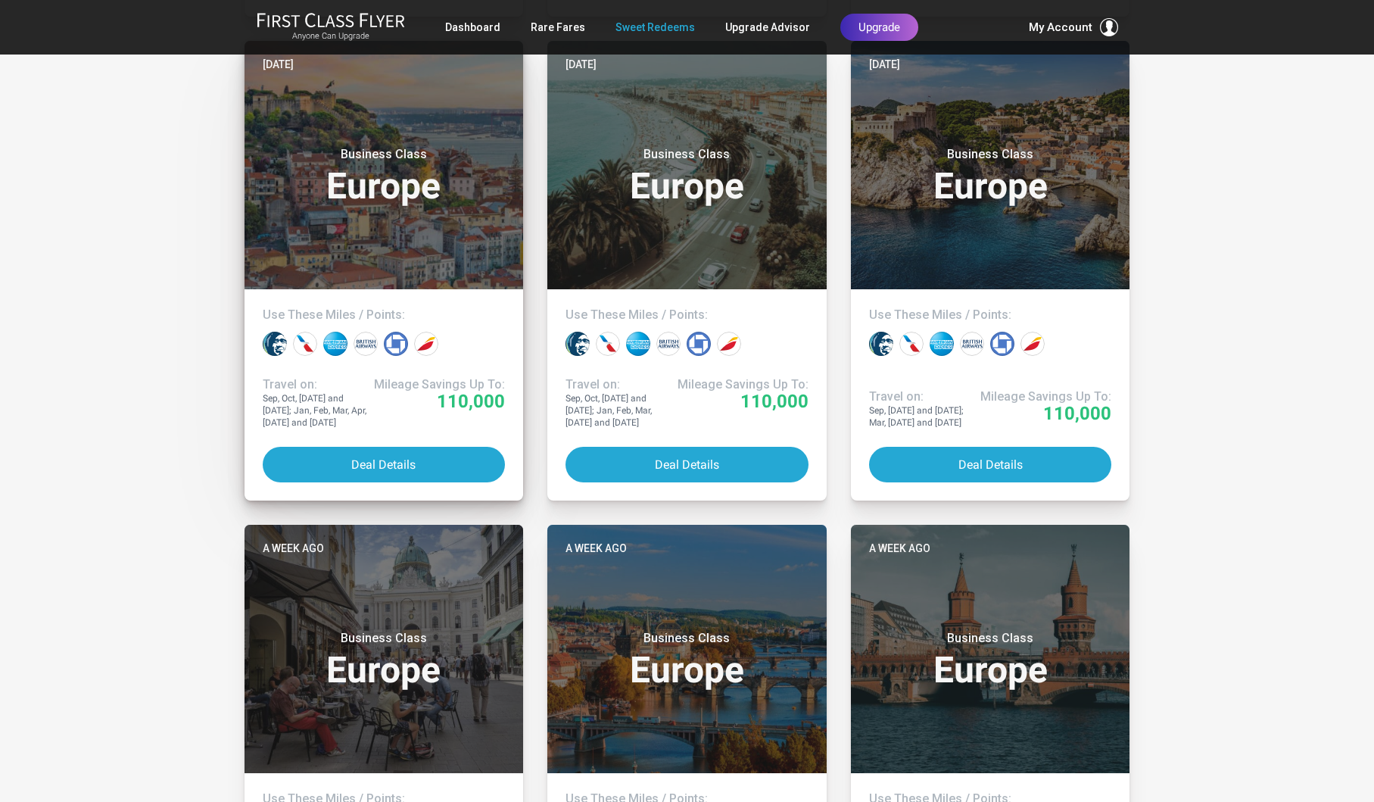
scroll to position [838, 1]
click at [384, 180] on h3 "Business Class Europe" at bounding box center [384, 176] width 243 height 58
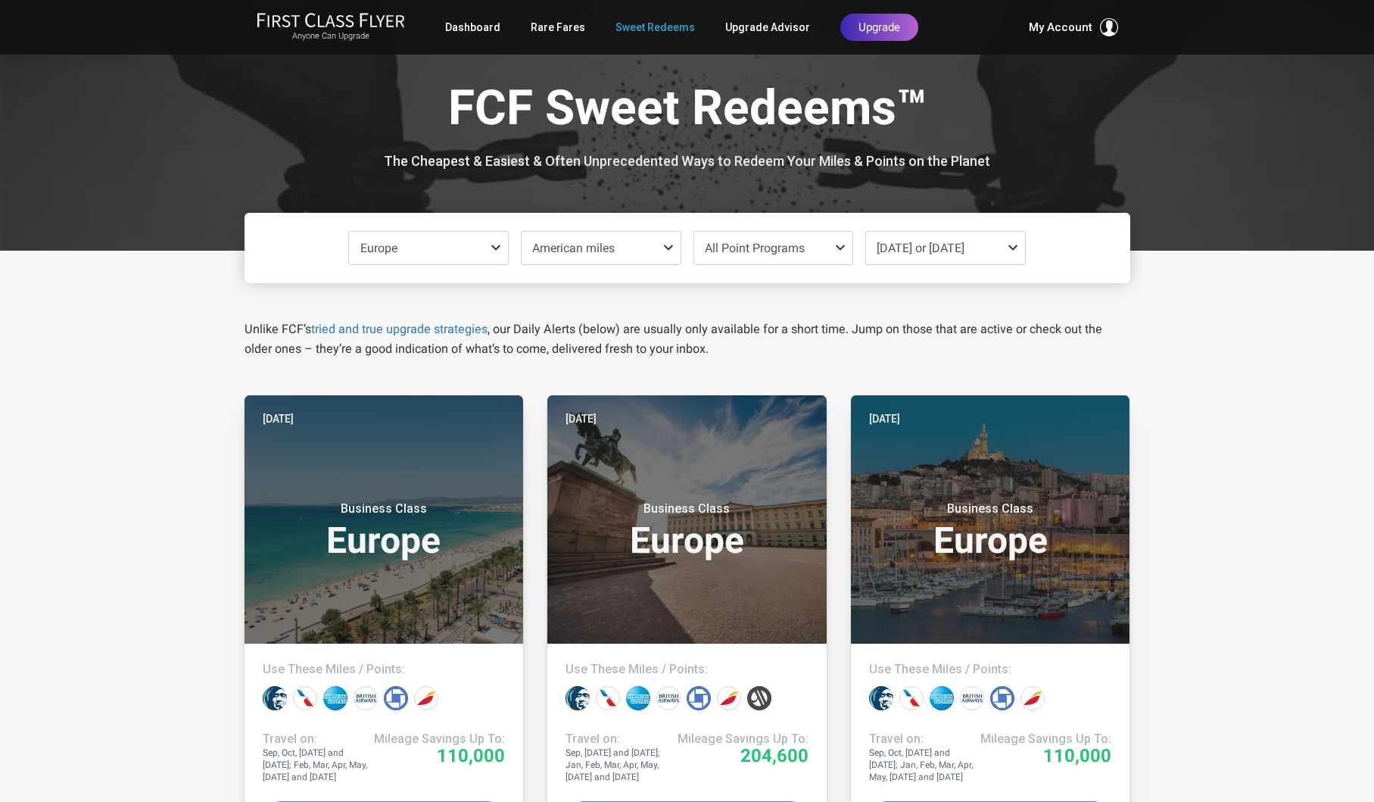
scroll to position [0, 0]
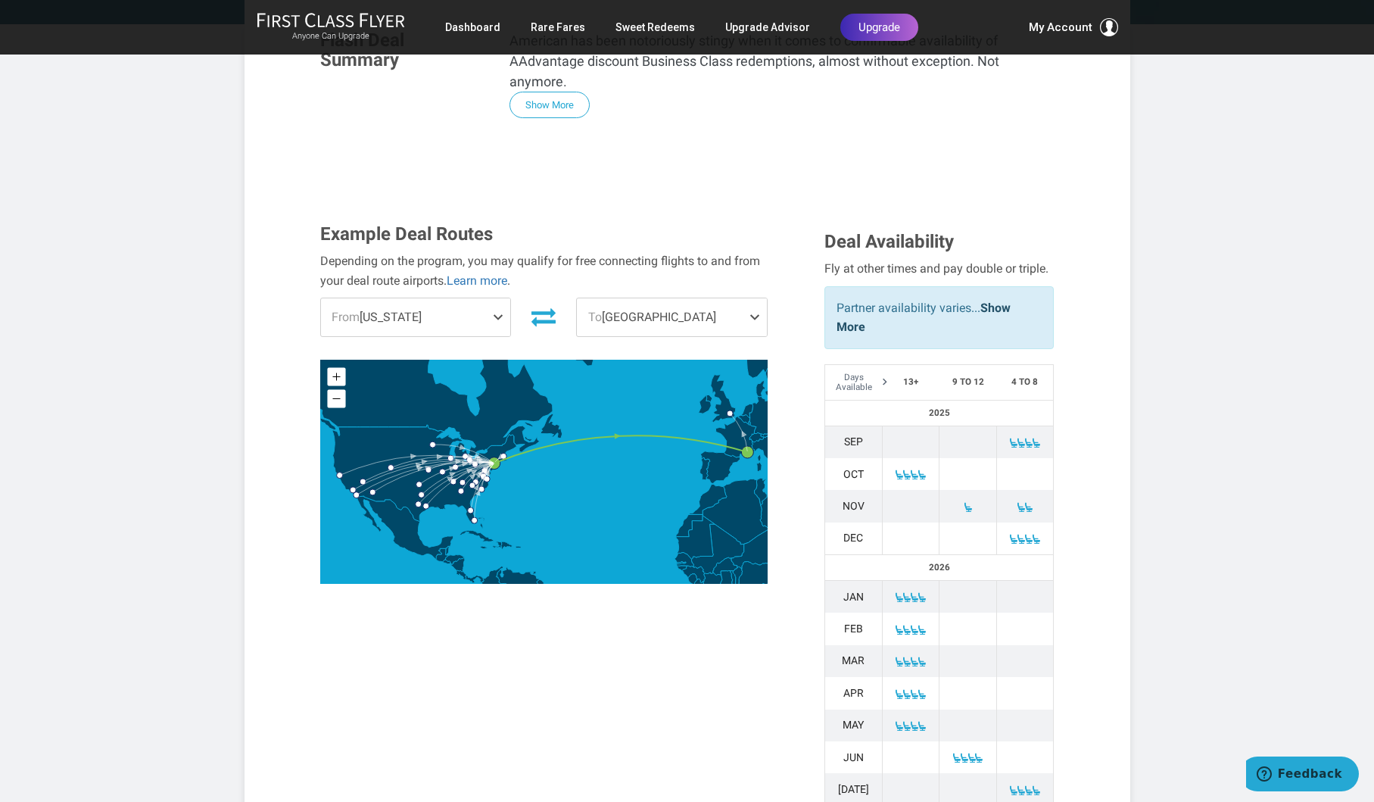
scroll to position [382, 0]
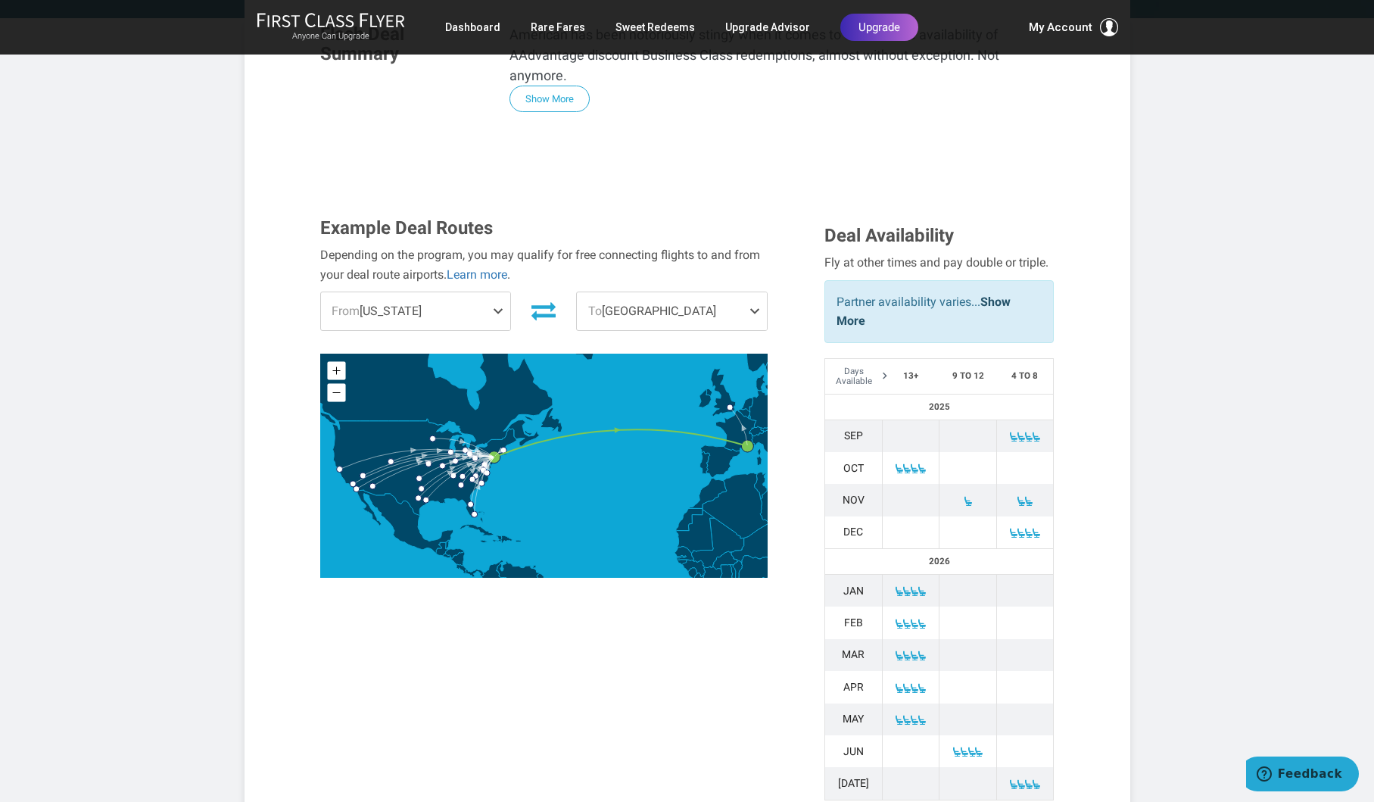
click at [499, 292] on span at bounding box center [501, 311] width 18 height 38
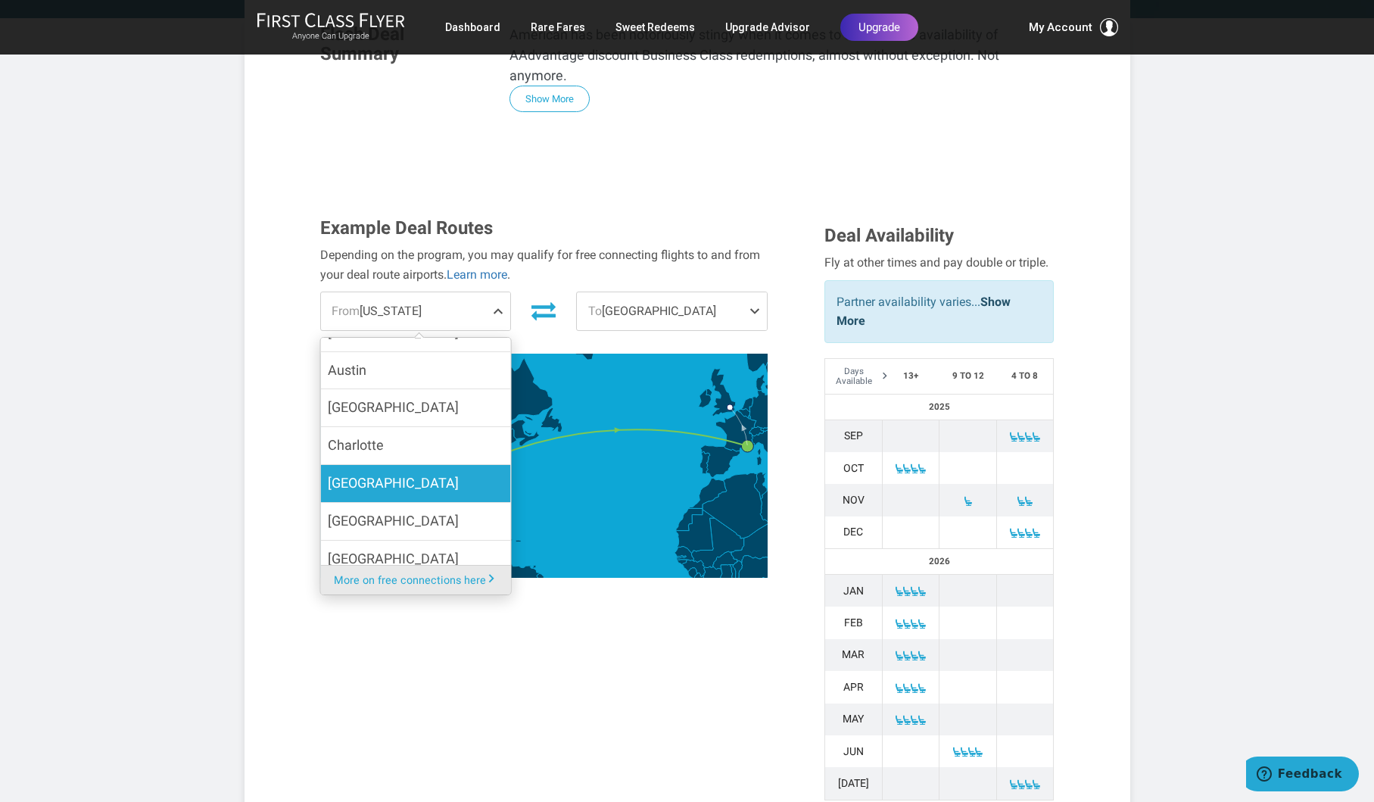
scroll to position [126, 0]
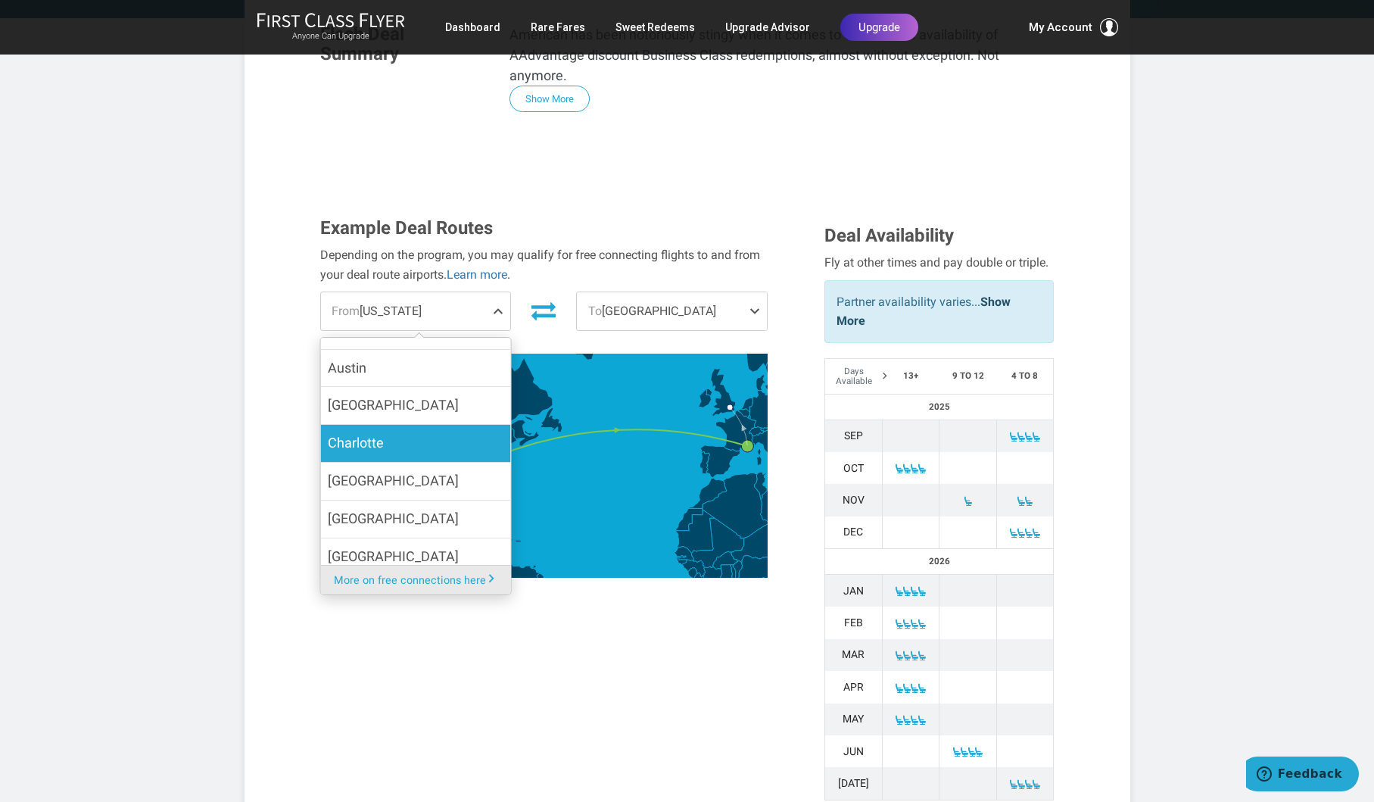
click at [362, 432] on span "Charlotte" at bounding box center [356, 443] width 56 height 22
click at [0, 0] on input "Charlotte" at bounding box center [0, 0] width 0 height 0
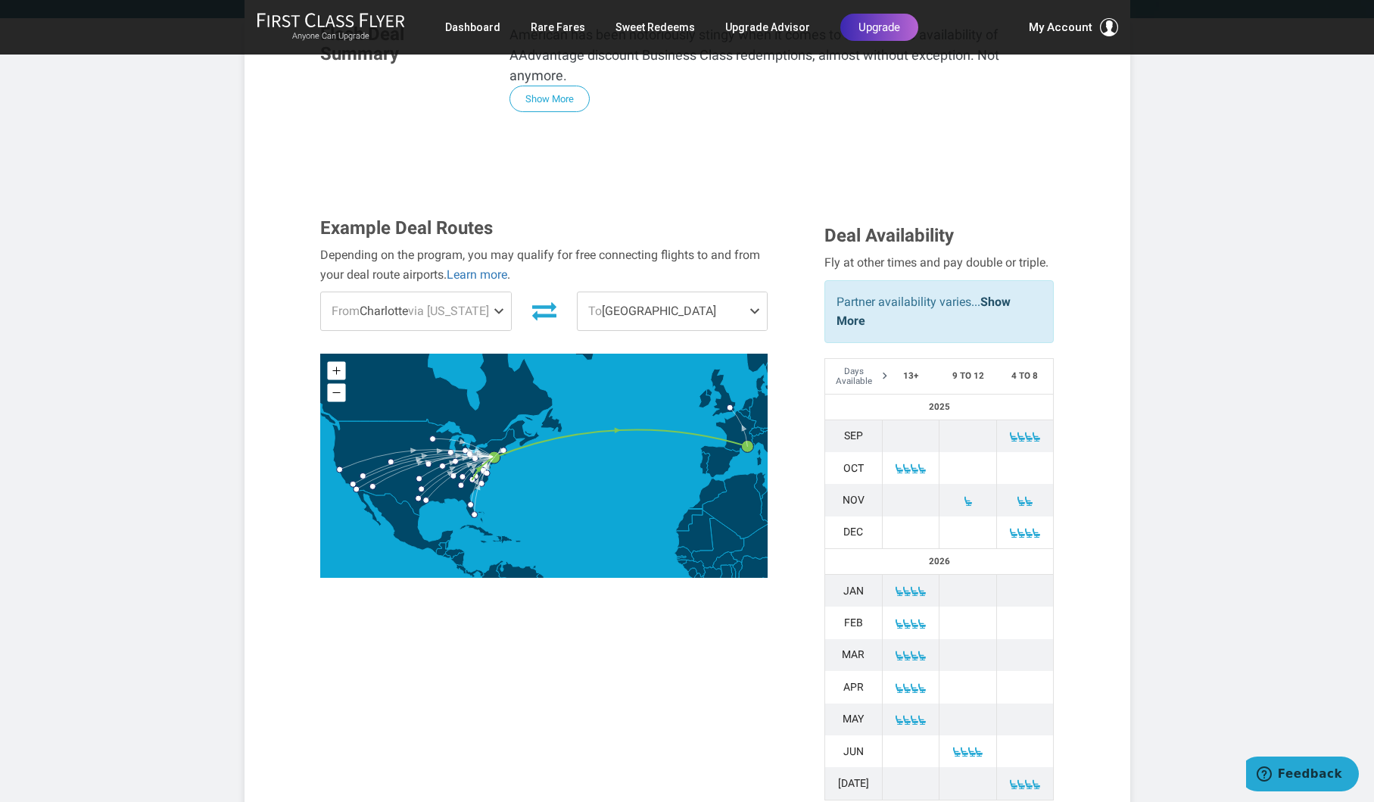
click at [756, 292] on span at bounding box center [758, 311] width 18 height 38
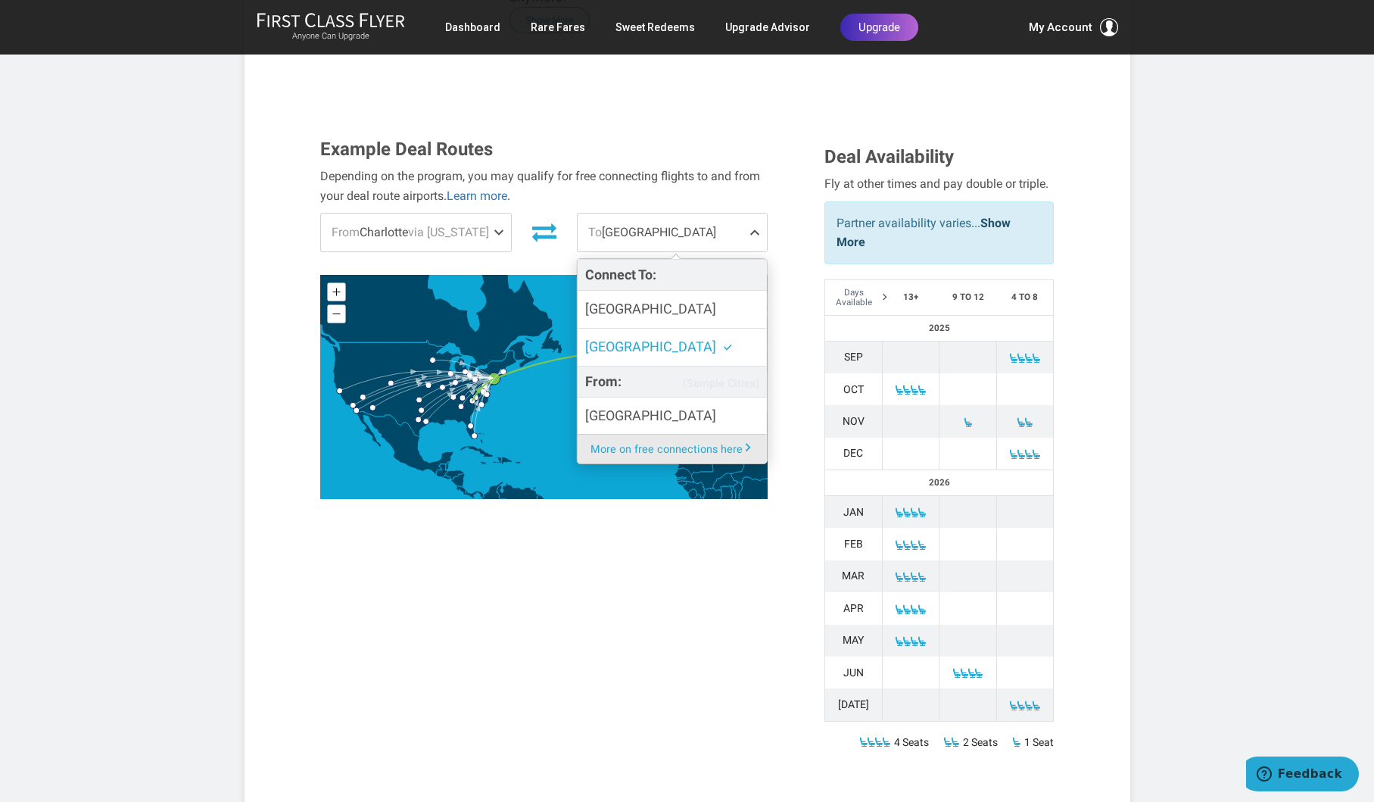
scroll to position [460, 0]
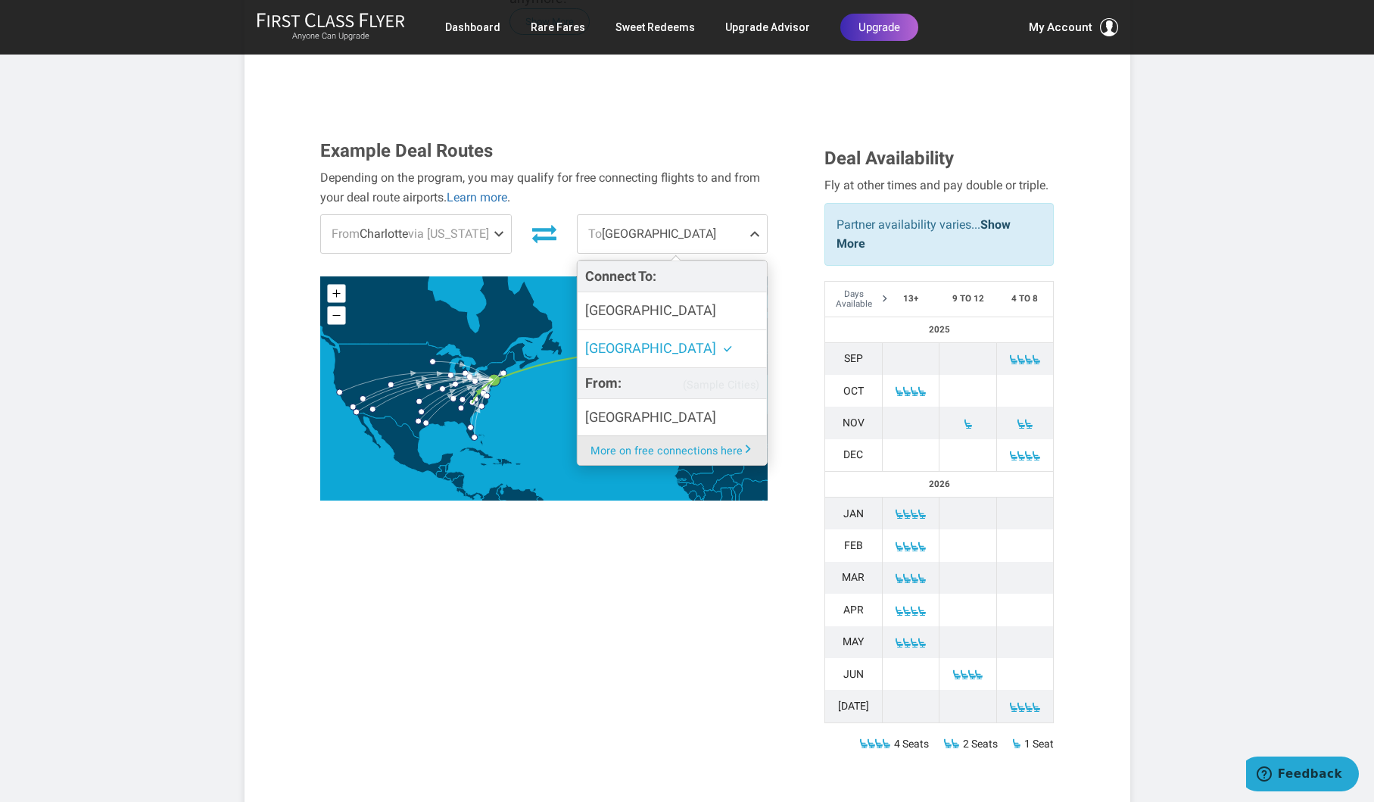
click at [628, 519] on div "Example Deal Routes Depending on the program, you may qualify for free connecti…" at bounding box center [687, 458] width 757 height 634
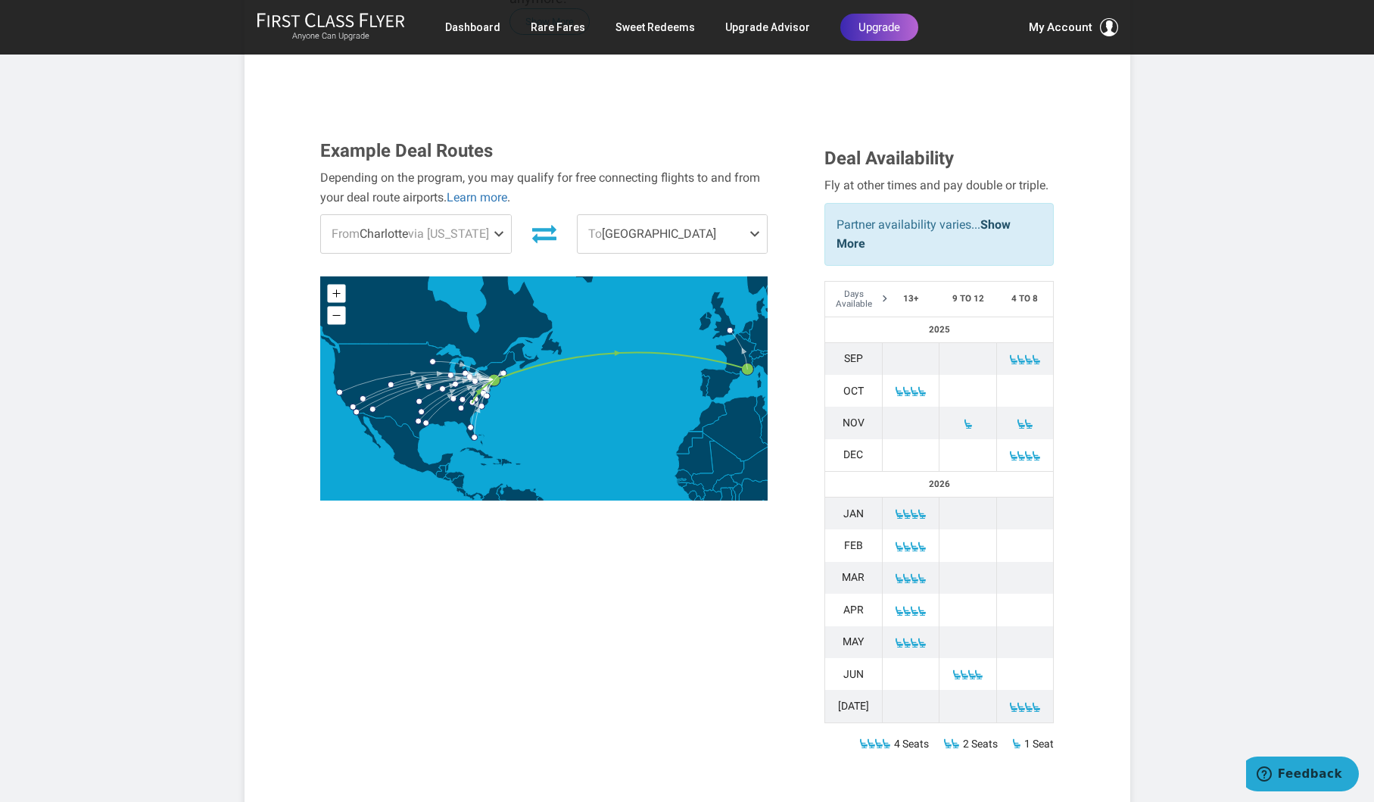
click at [390, 215] on span "From Charlotte via New York" at bounding box center [416, 234] width 190 height 38
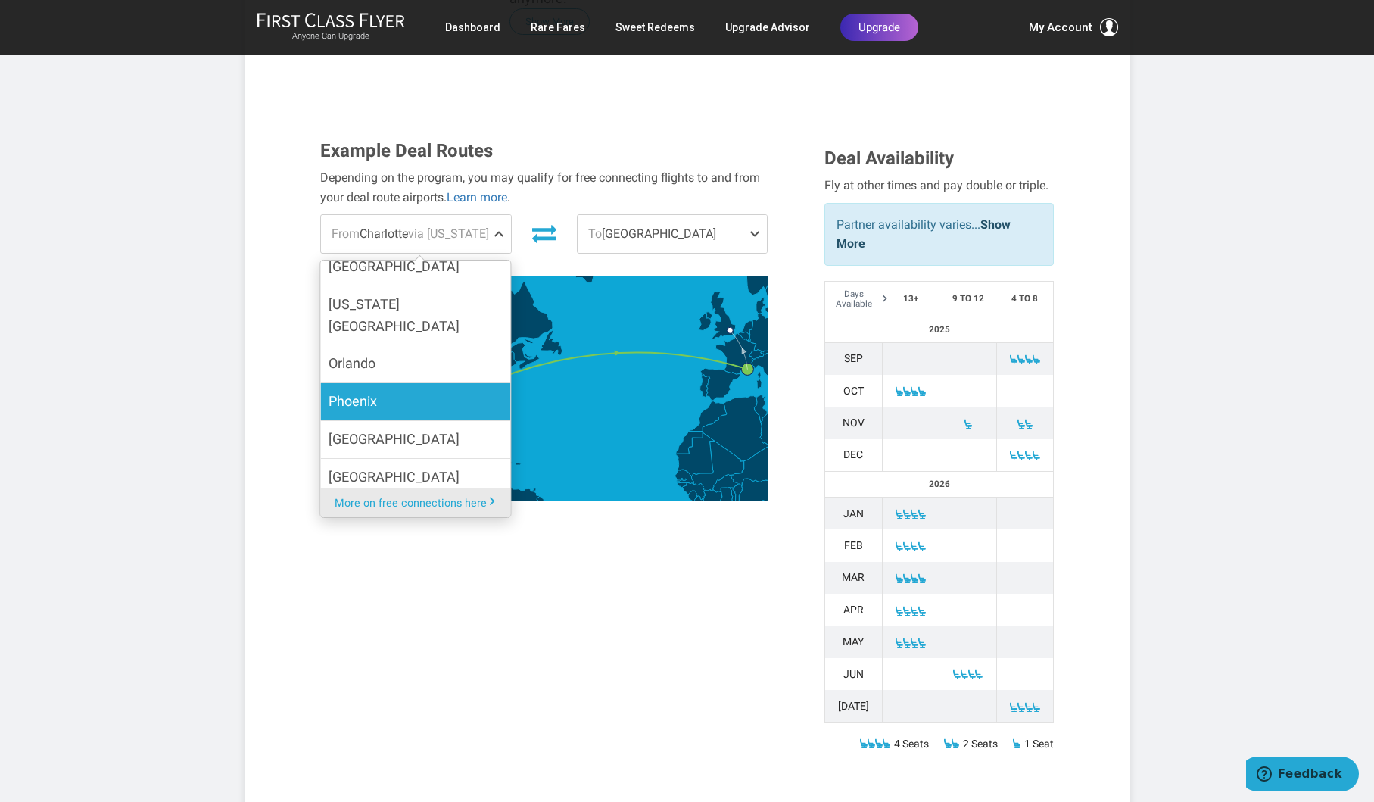
scroll to position [765, 0]
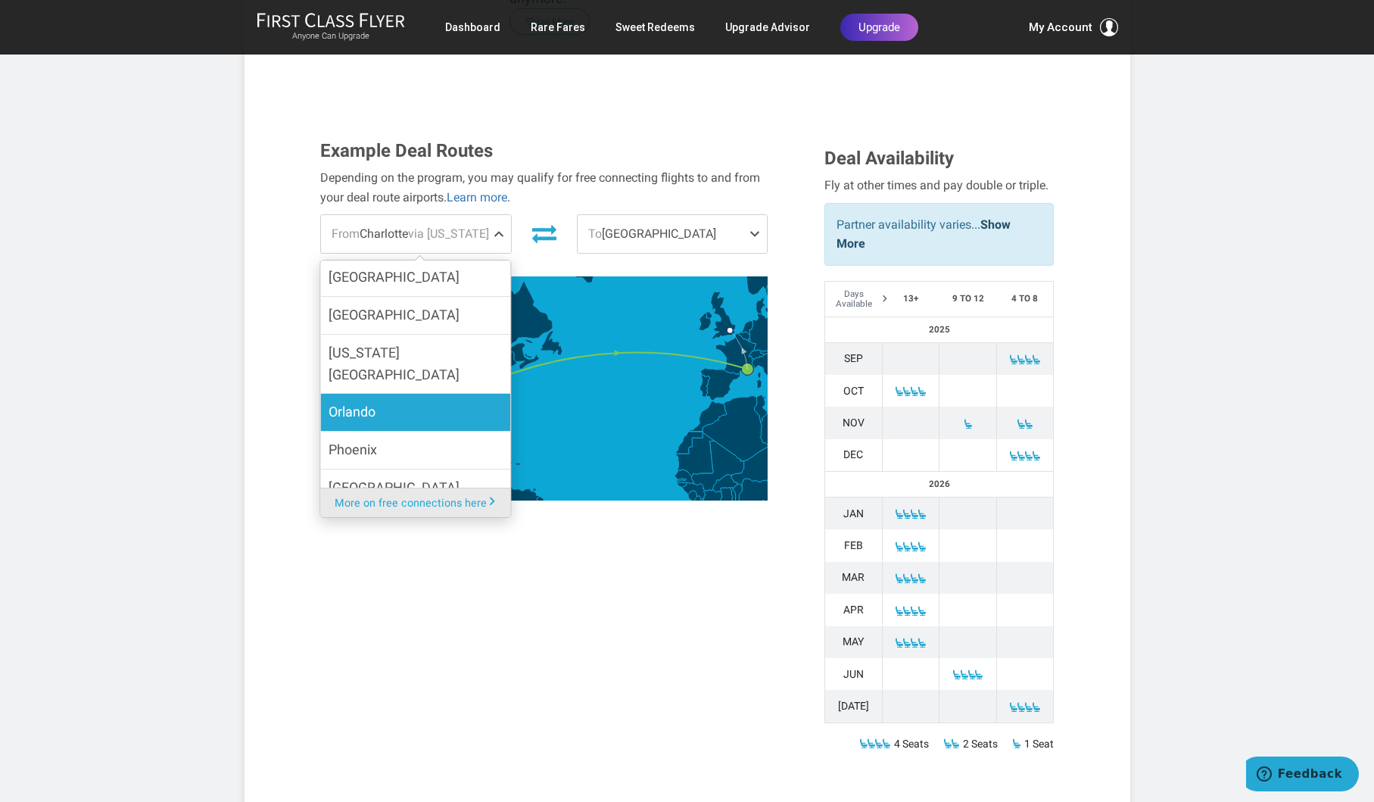
click at [347, 401] on span "Orlando" at bounding box center [352, 412] width 47 height 22
click at [0, 0] on input "Orlando" at bounding box center [0, 0] width 0 height 0
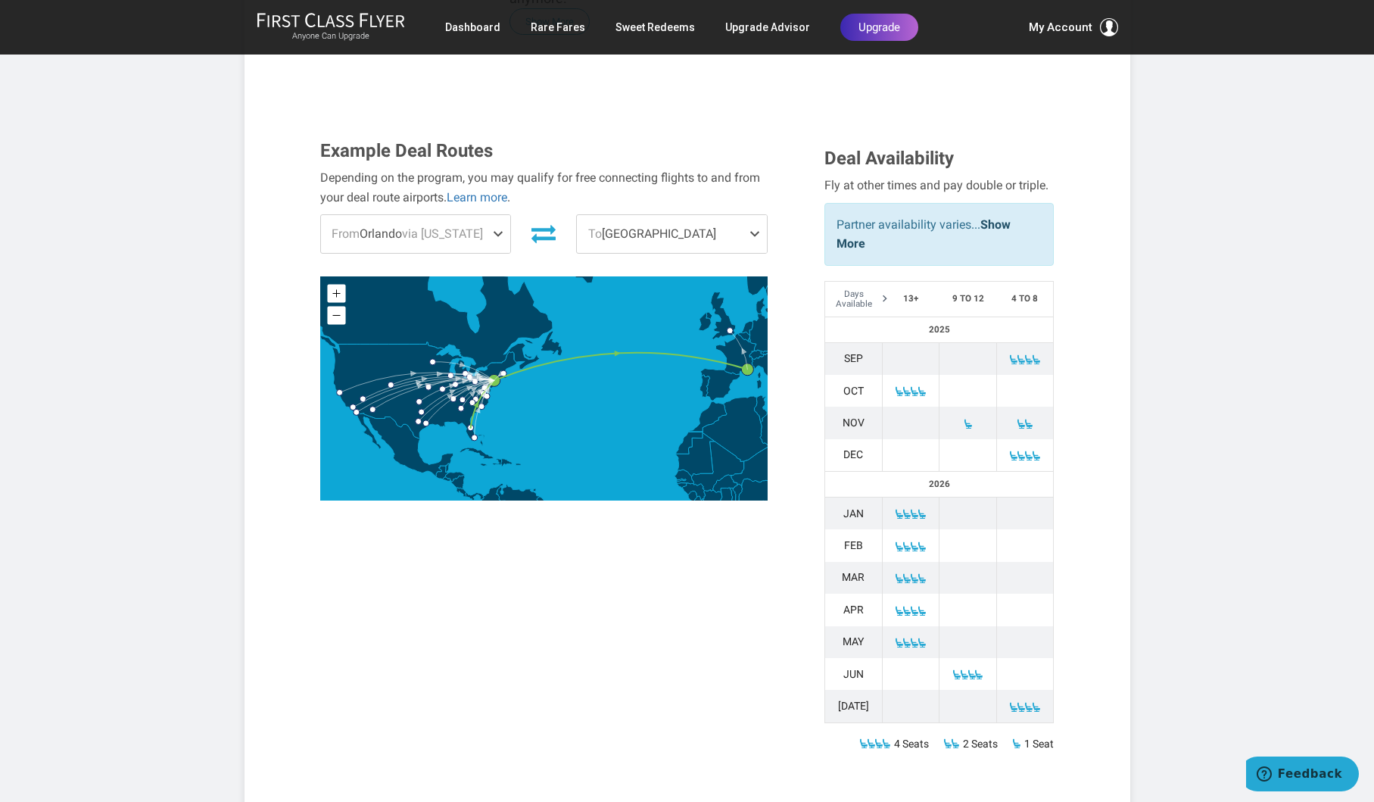
click at [756, 215] on span at bounding box center [758, 234] width 18 height 38
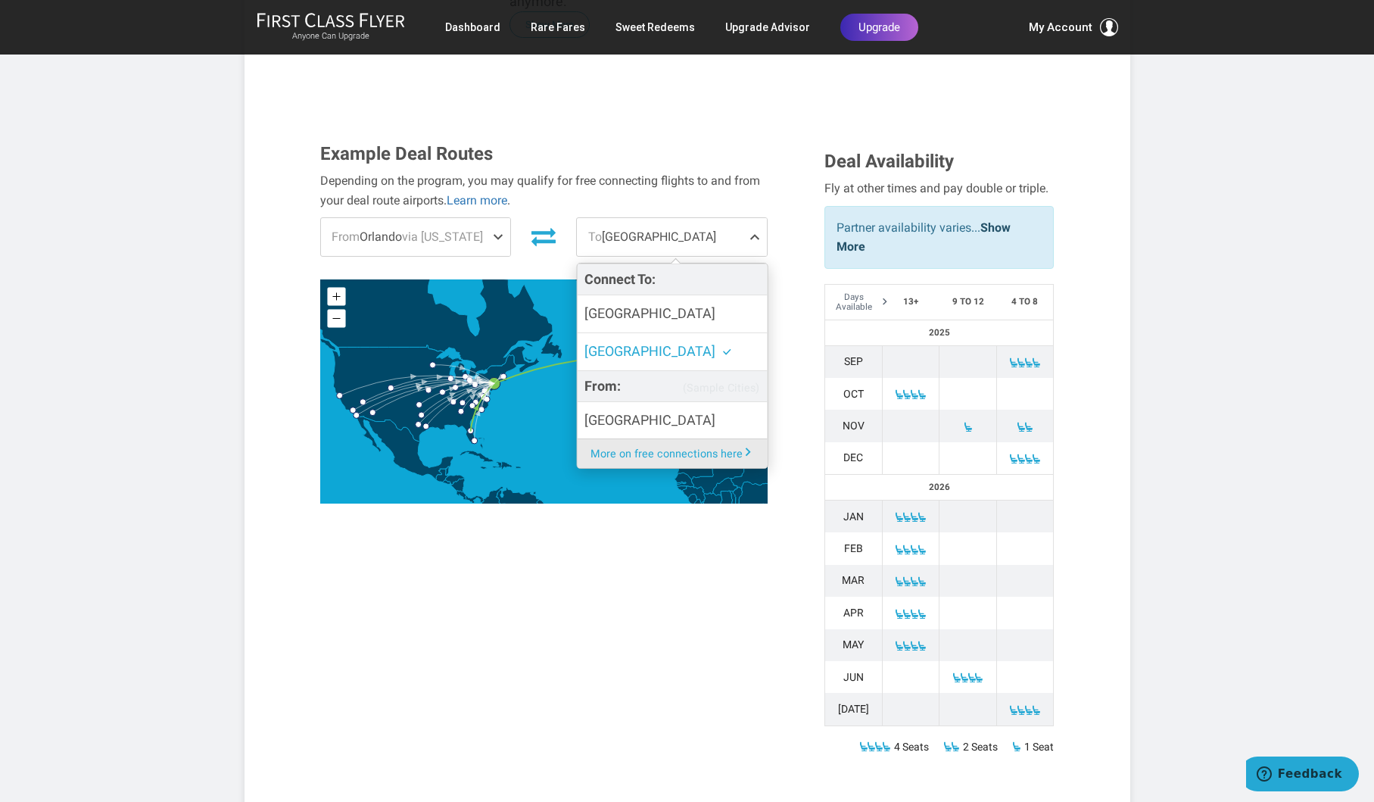
scroll to position [457, 0]
click at [1024, 421] on span at bounding box center [1029, 426] width 11 height 11
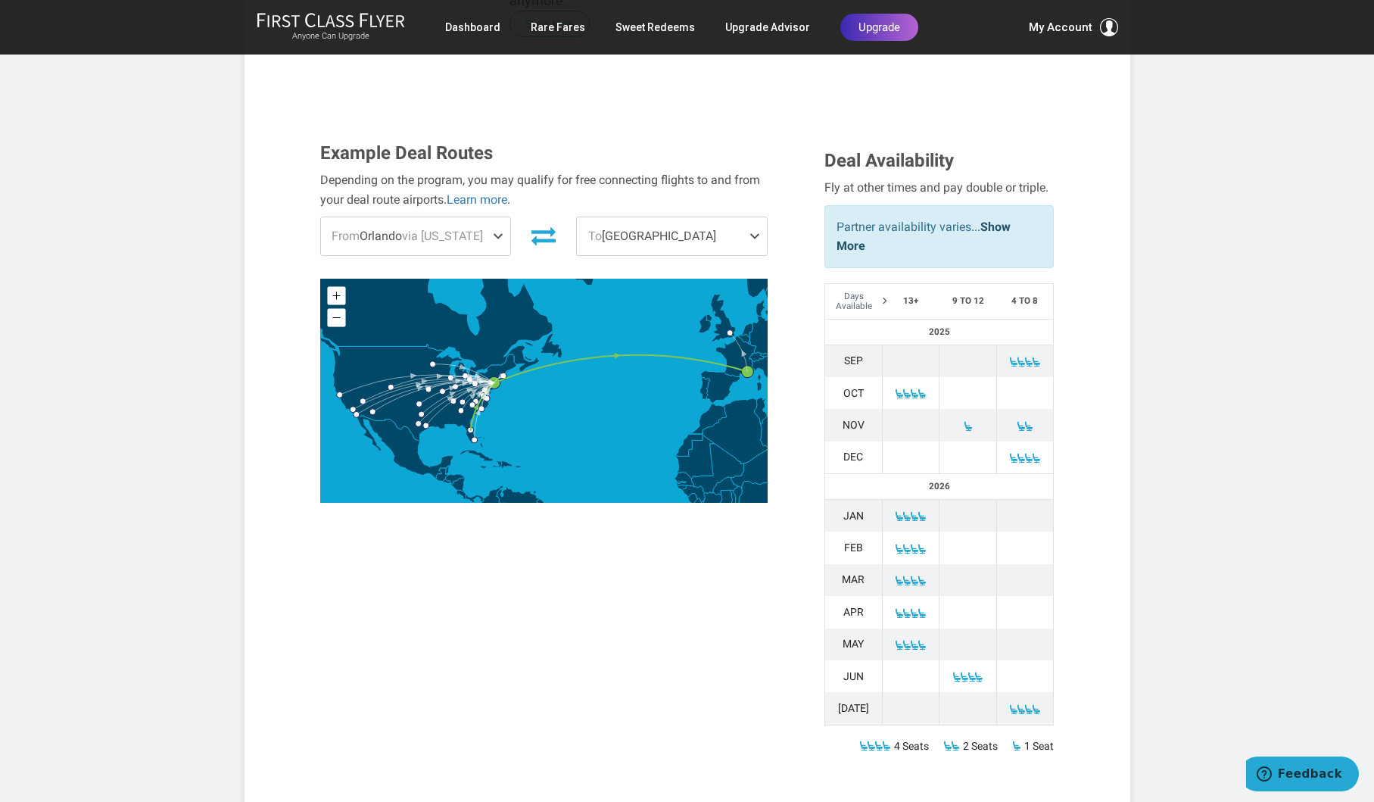
click at [1025, 421] on span at bounding box center [1029, 426] width 11 height 11
click at [1024, 421] on span at bounding box center [1029, 426] width 11 height 11
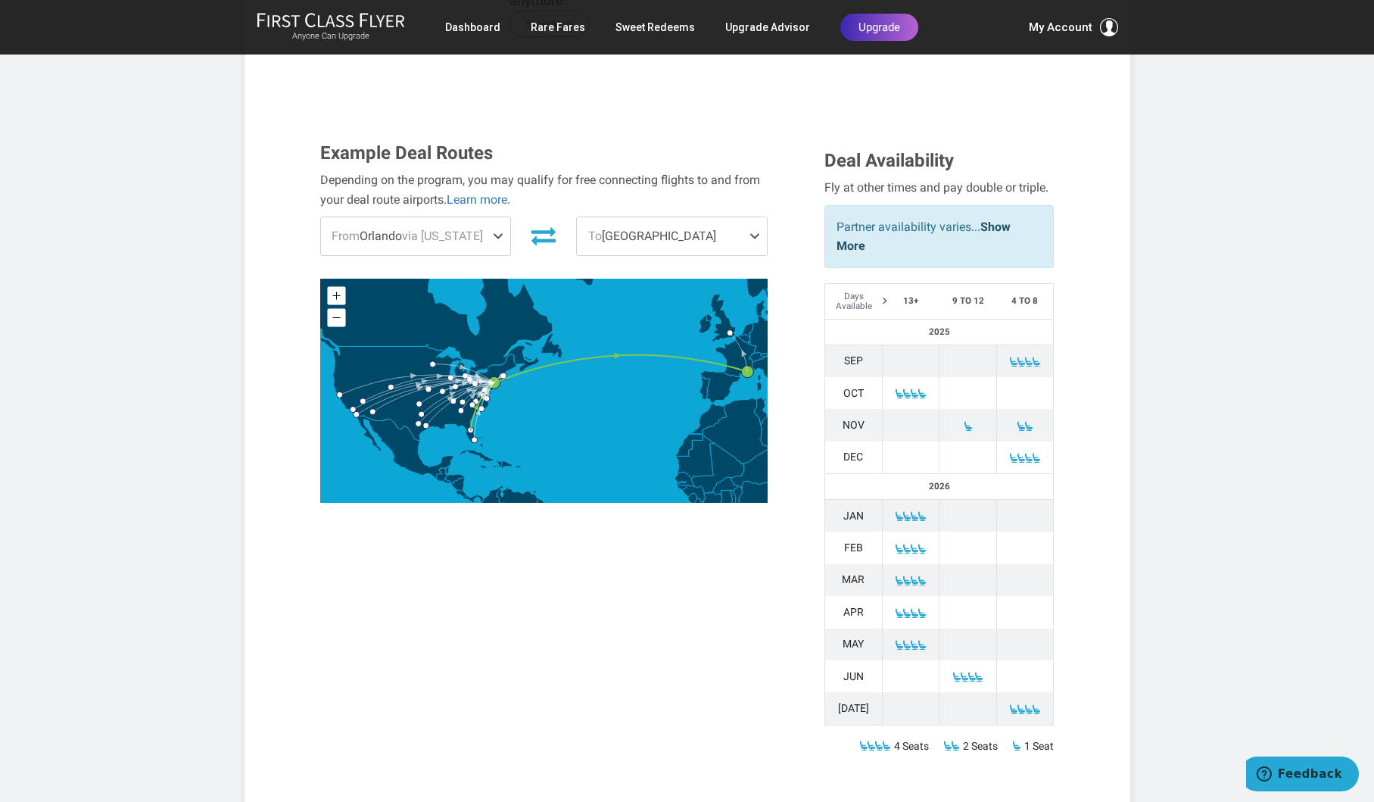
click at [1024, 453] on span at bounding box center [1029, 458] width 11 height 11
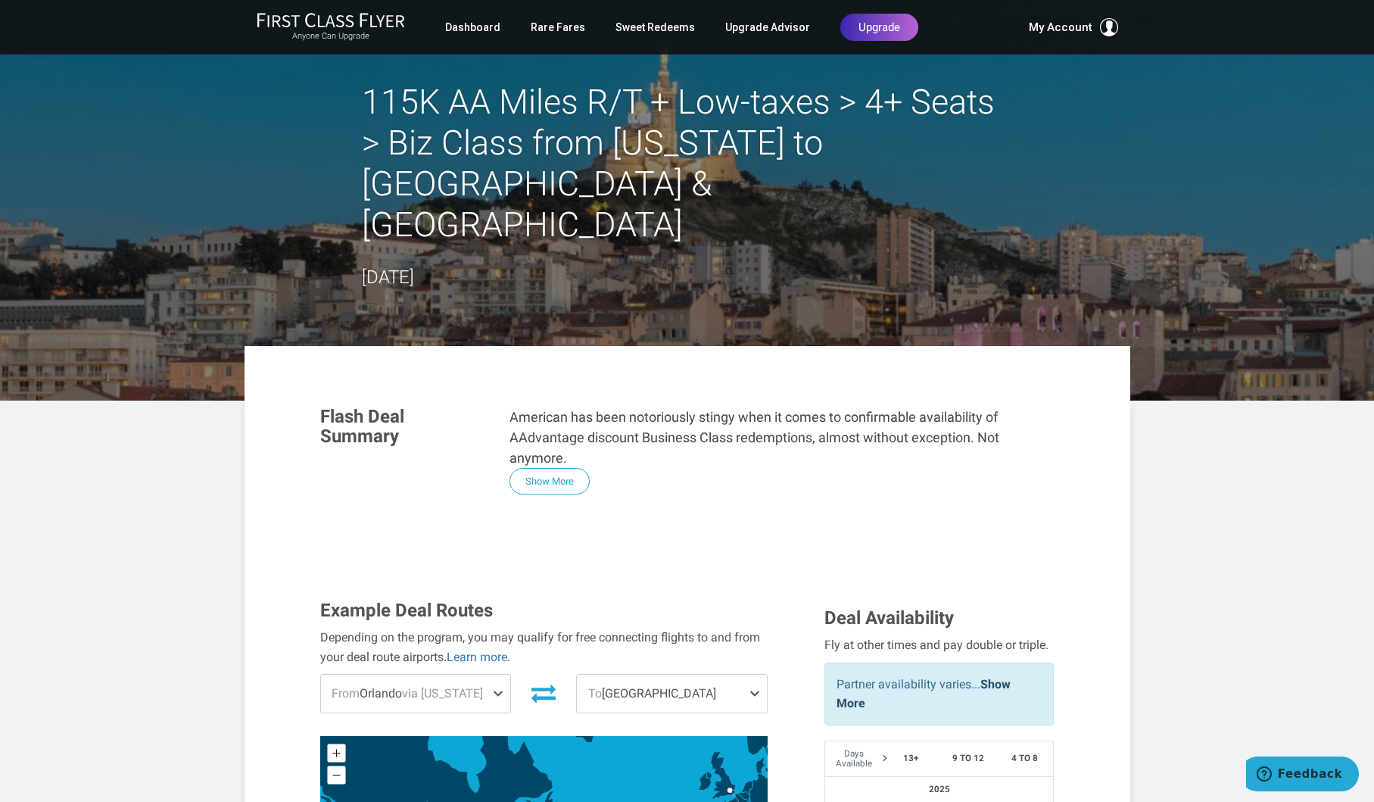
scroll to position [1, 0]
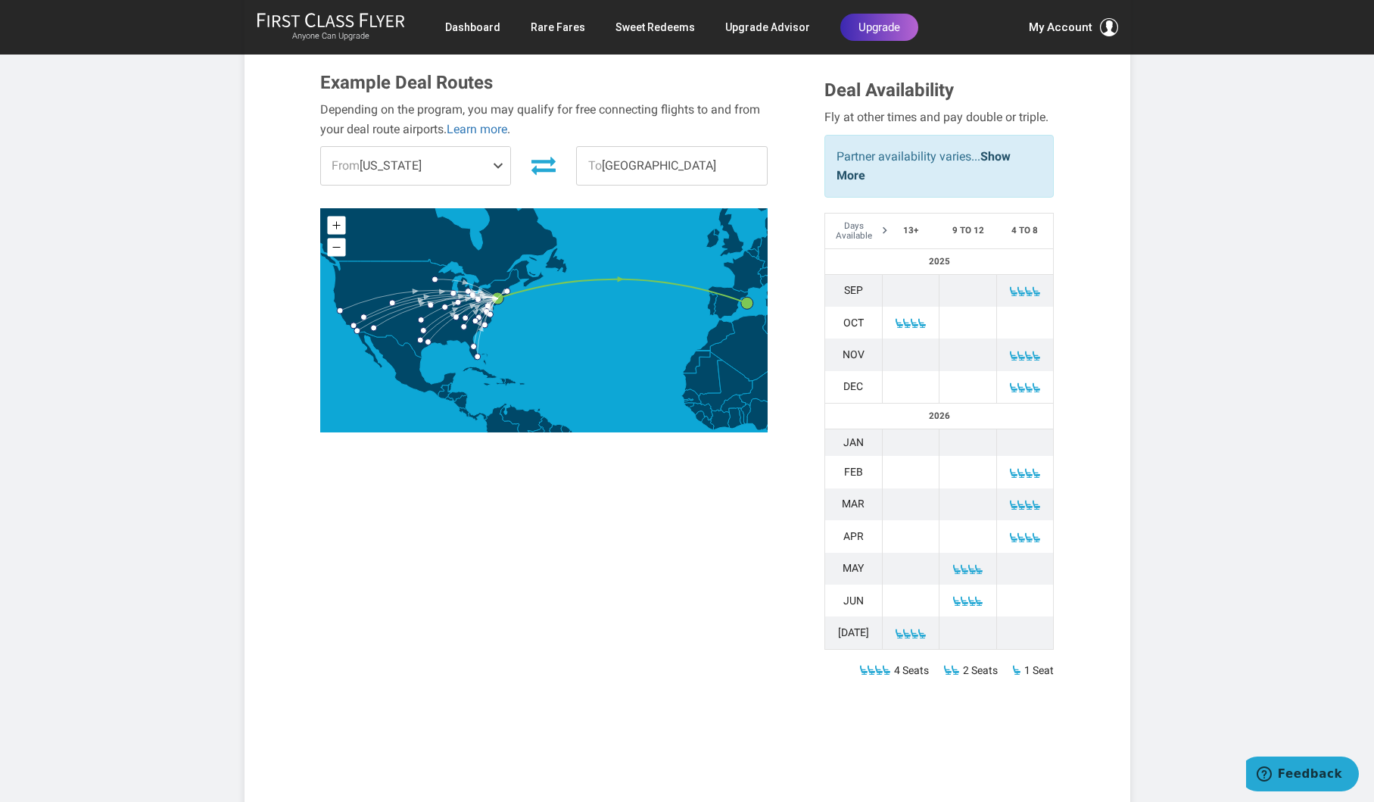
scroll to position [488, 0]
click at [725, 163] on span "To Palma De Mallorca" at bounding box center [672, 165] width 190 height 38
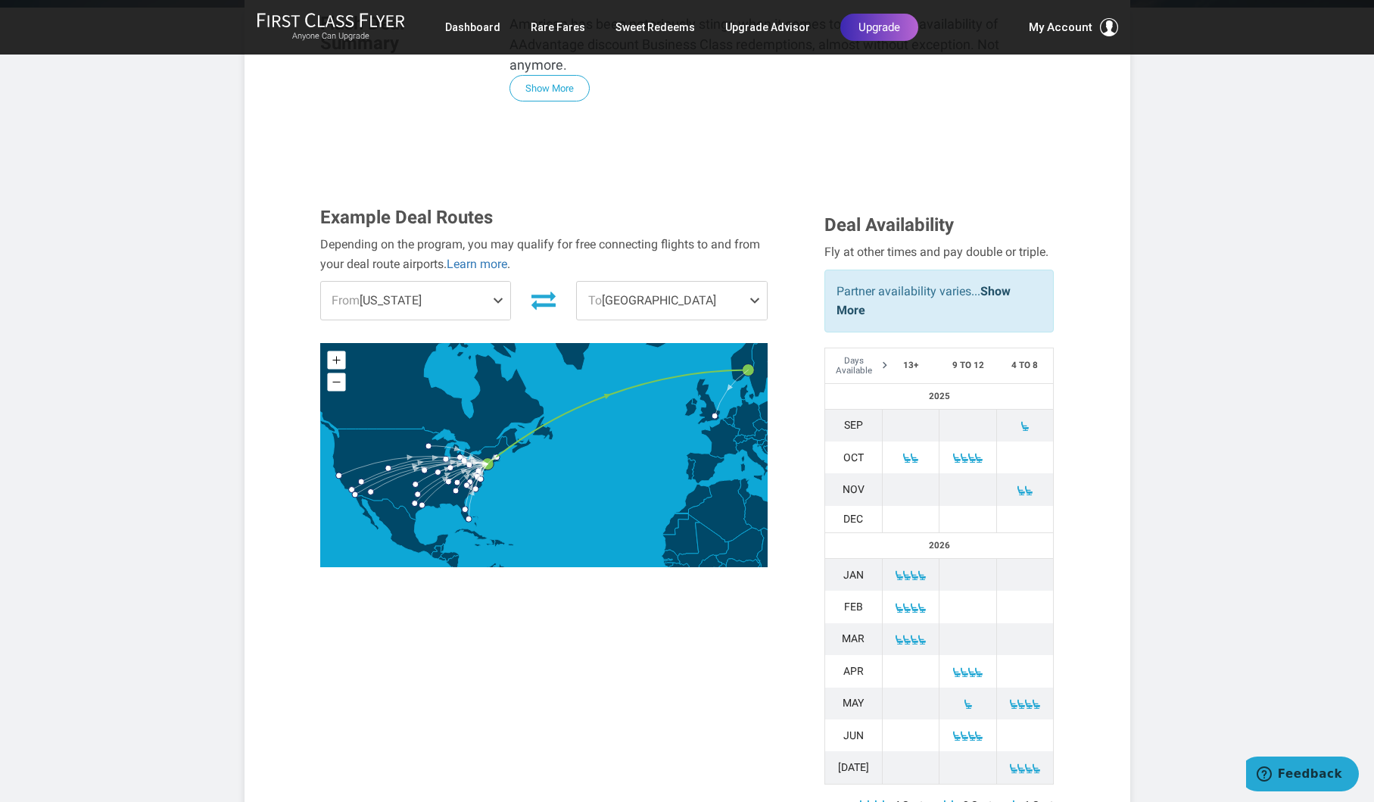
scroll to position [396, 0]
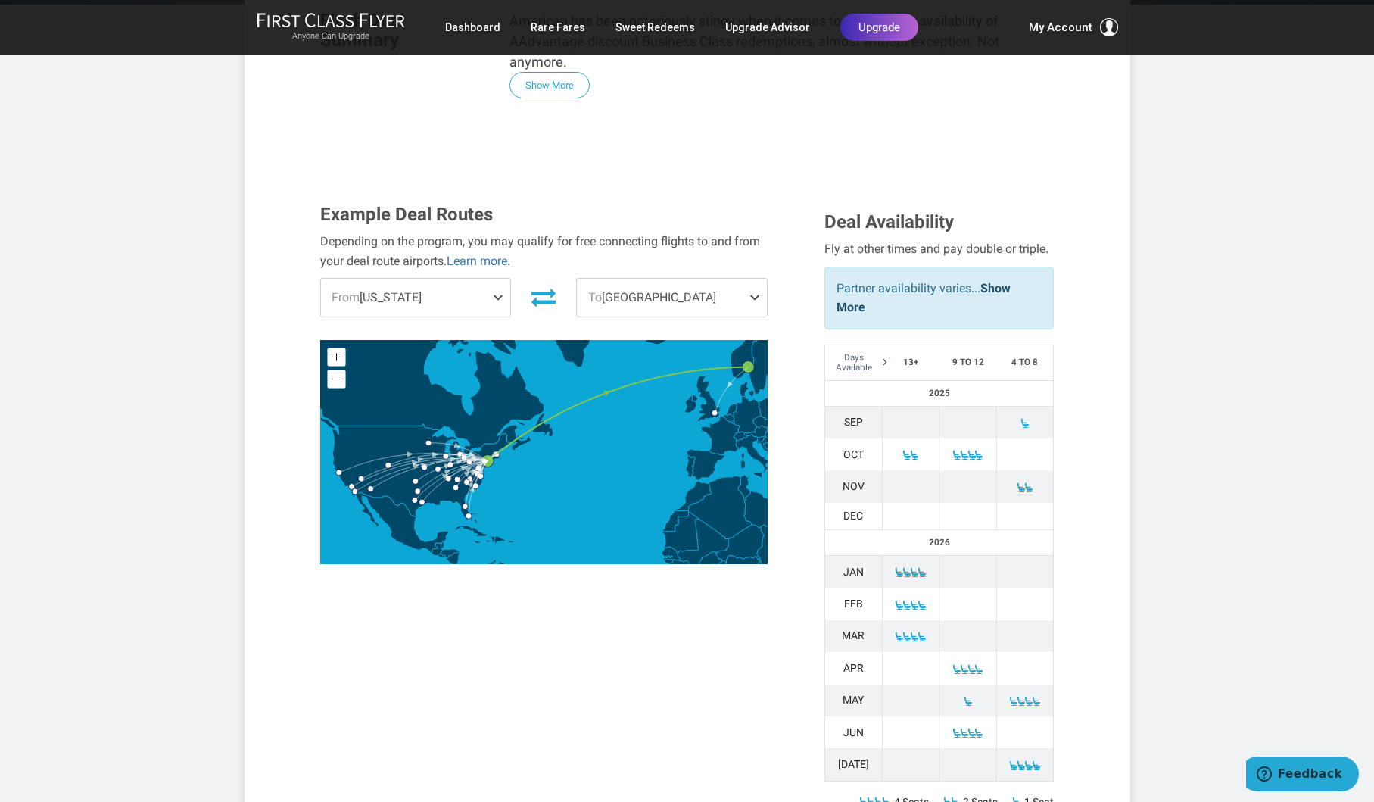
click at [498, 279] on span at bounding box center [501, 298] width 18 height 38
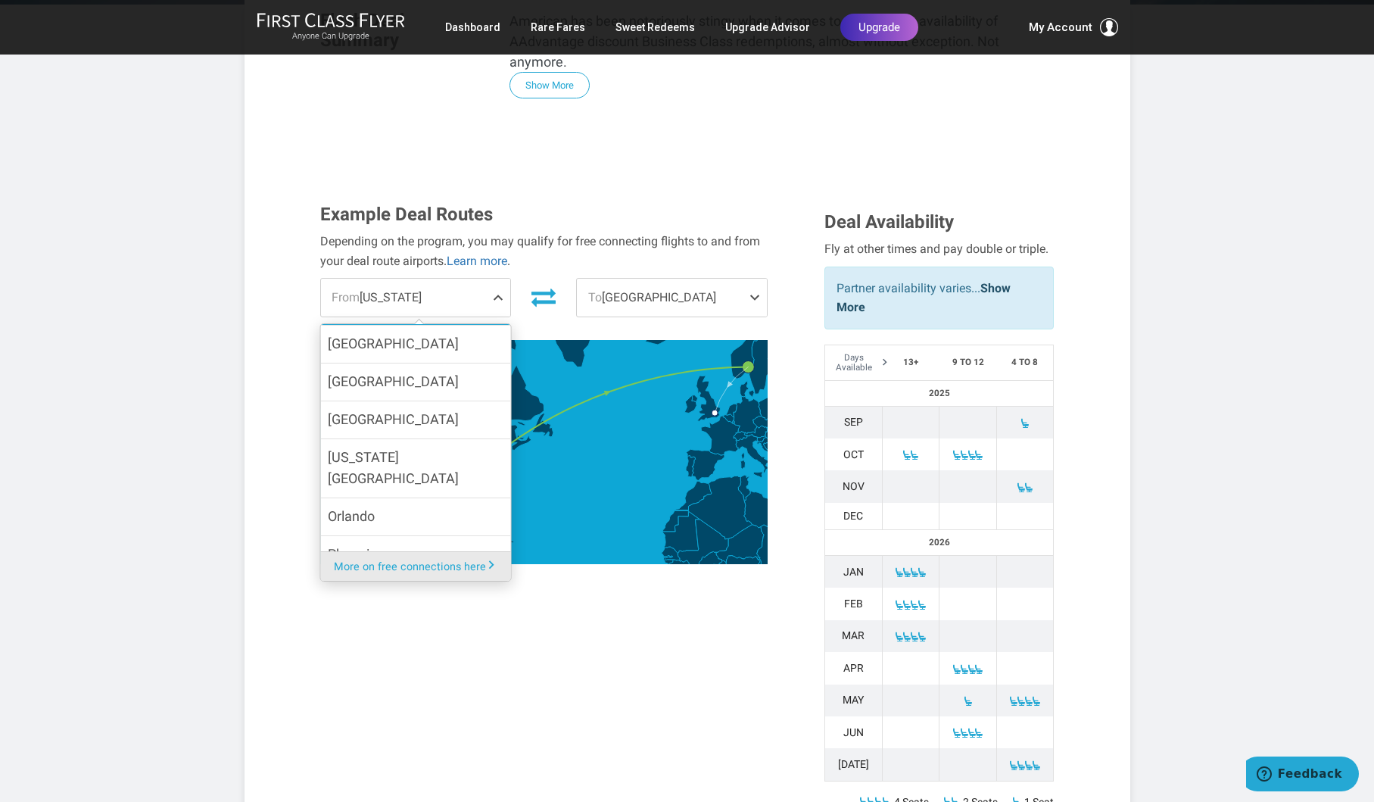
scroll to position [768, 0]
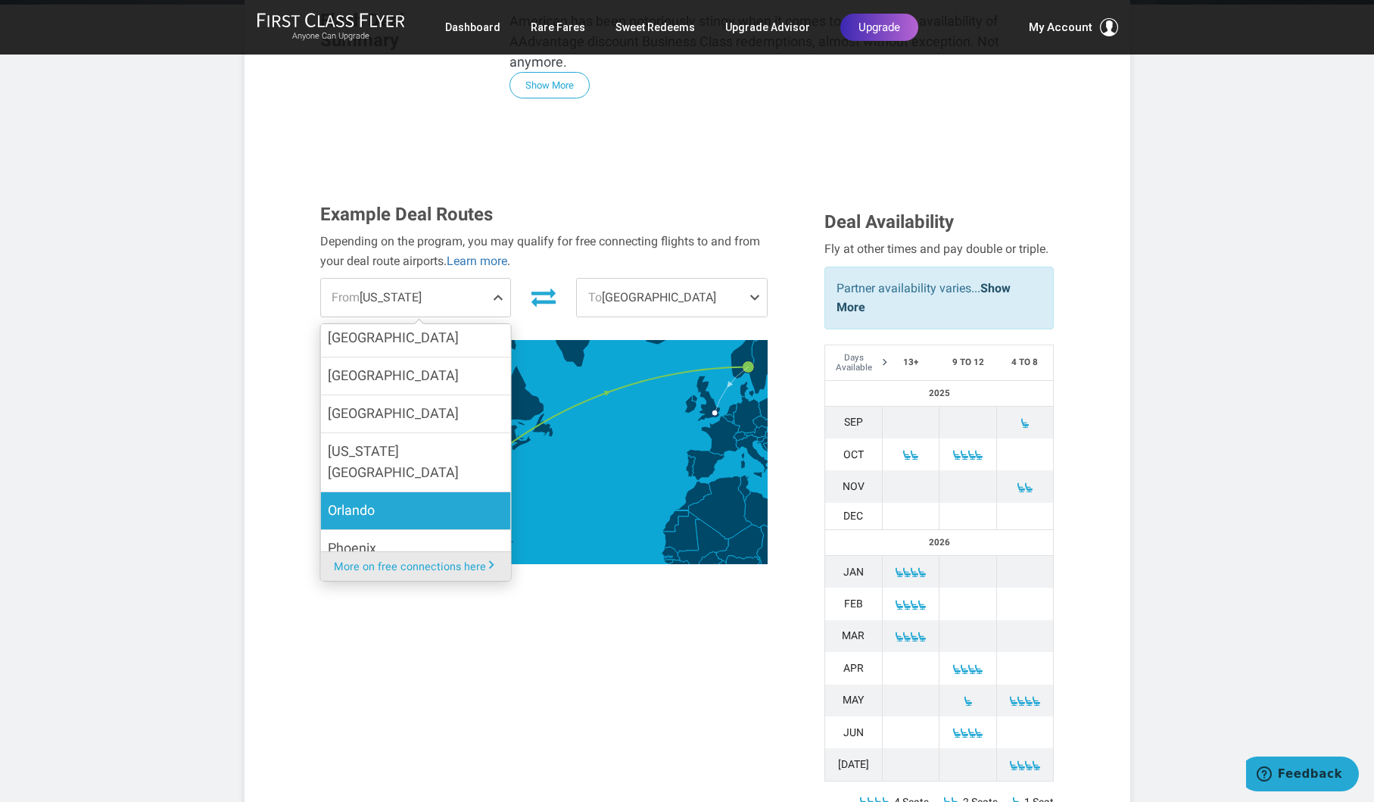
click at [355, 500] on span "Orlando" at bounding box center [351, 511] width 47 height 22
click at [0, 0] on input "Orlando" at bounding box center [0, 0] width 0 height 0
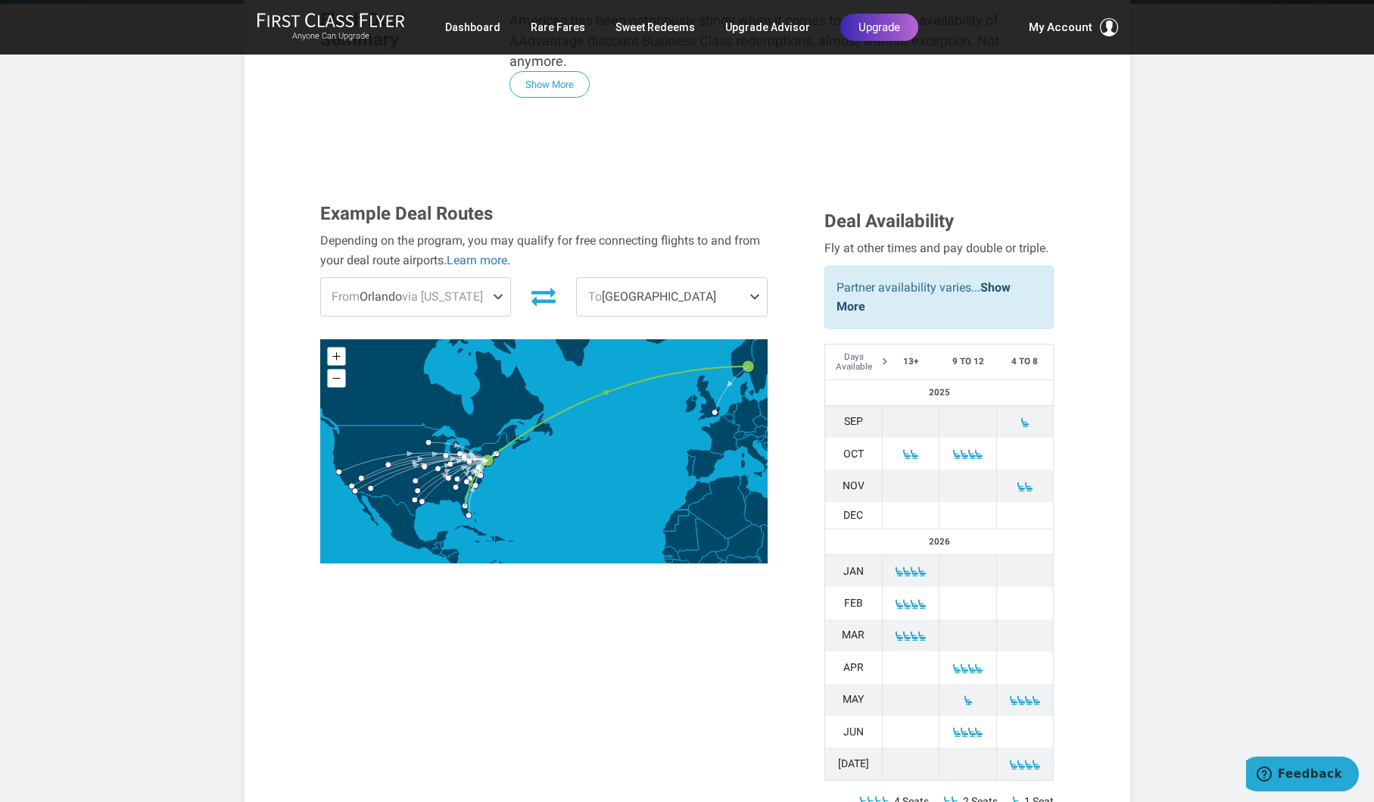
scroll to position [400, 0]
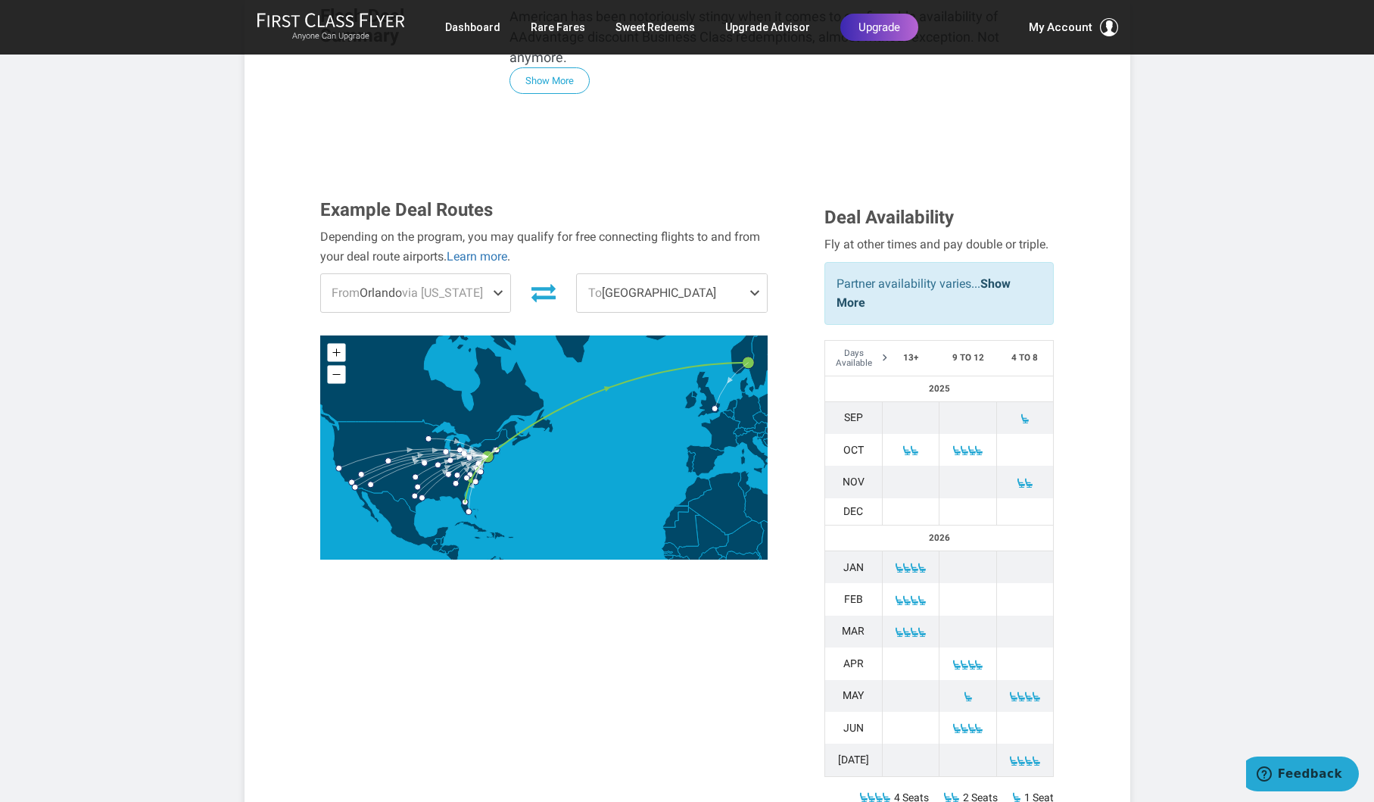
click at [757, 274] on span at bounding box center [758, 293] width 18 height 38
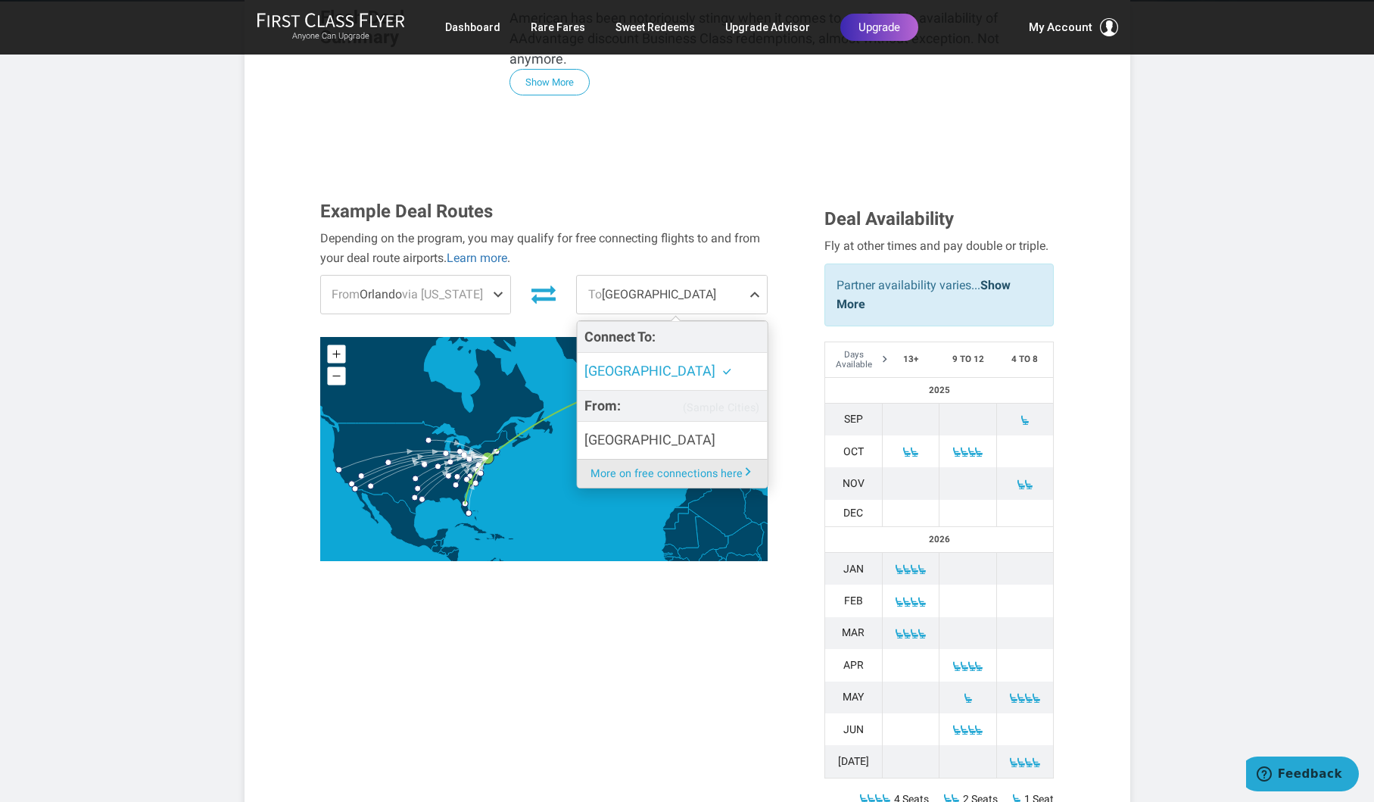
scroll to position [399, 0]
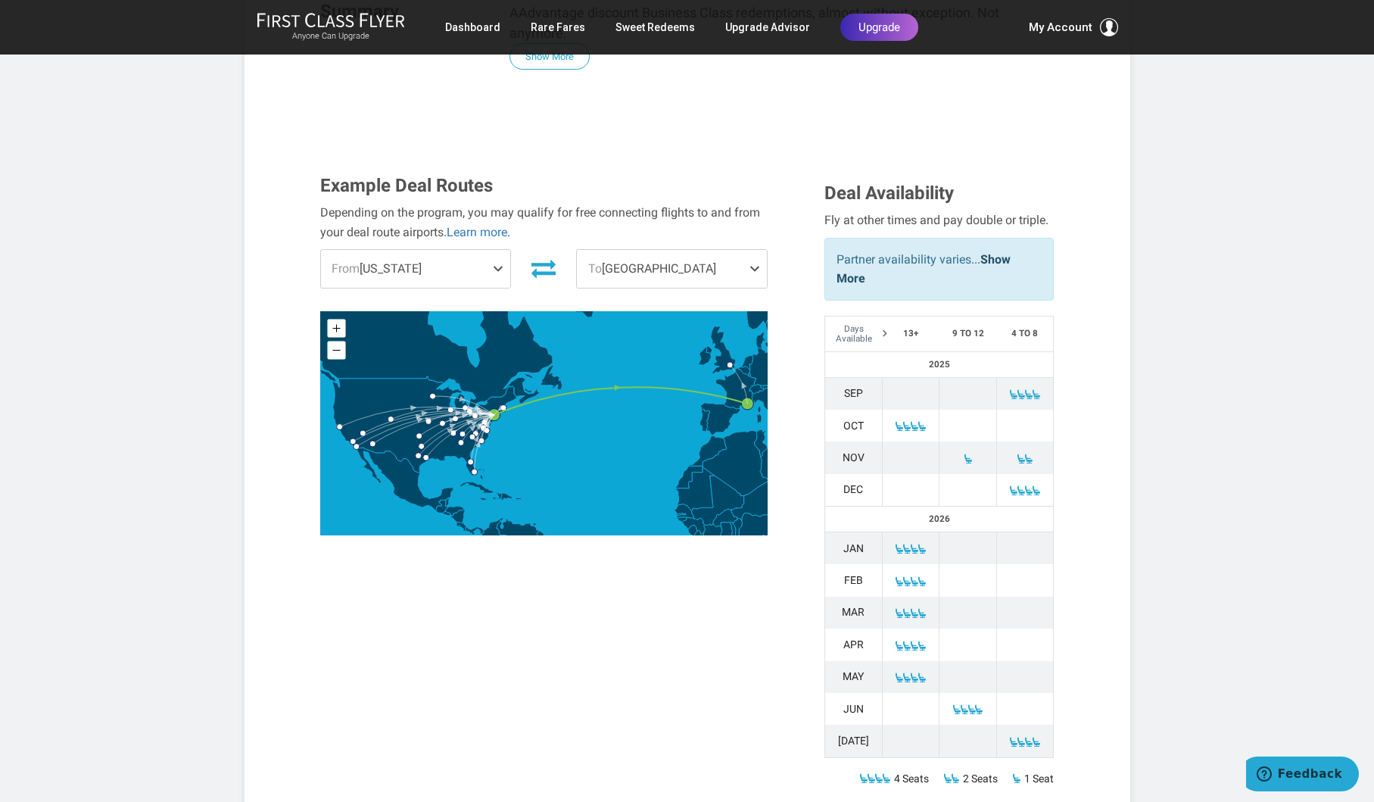
scroll to position [427, 0]
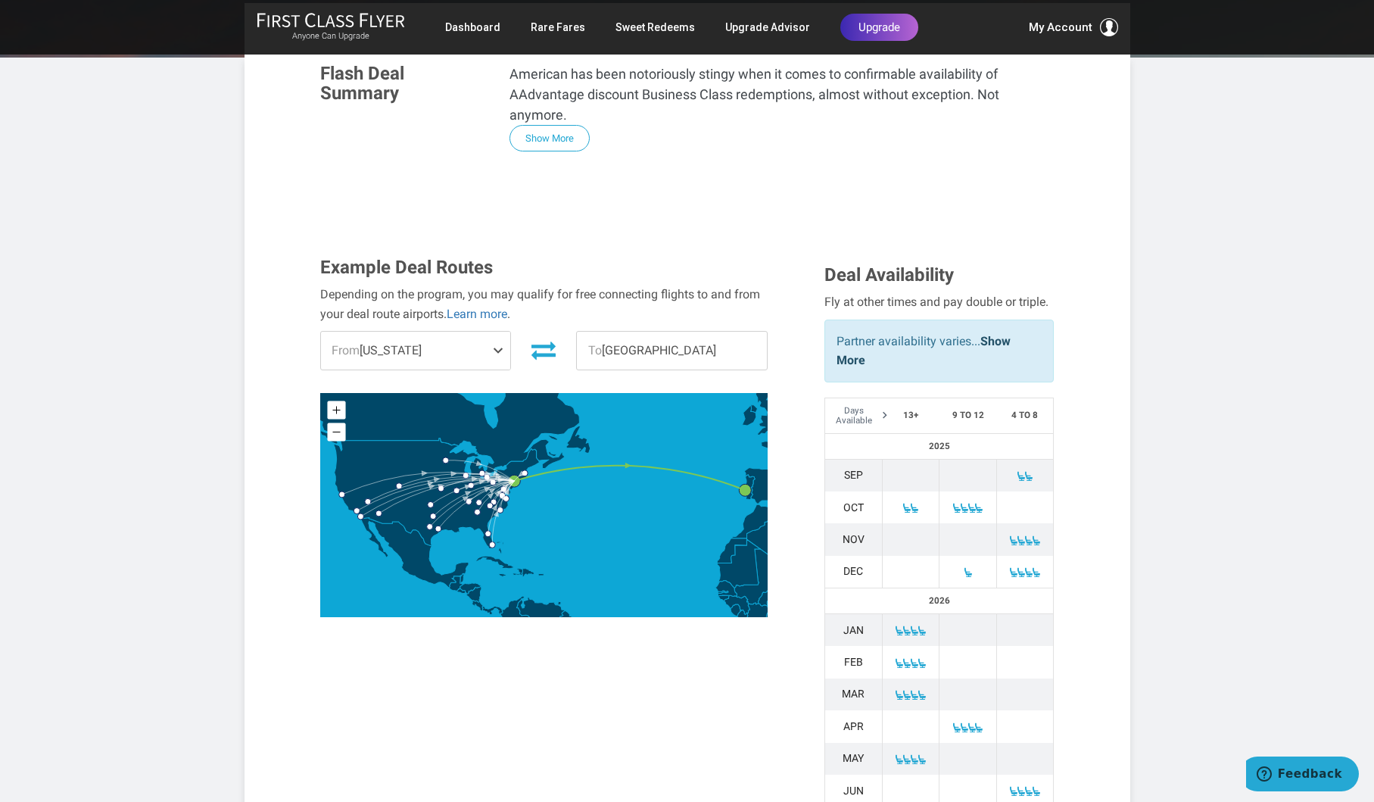
scroll to position [301, 0]
